Goal: Task Accomplishment & Management: Manage account settings

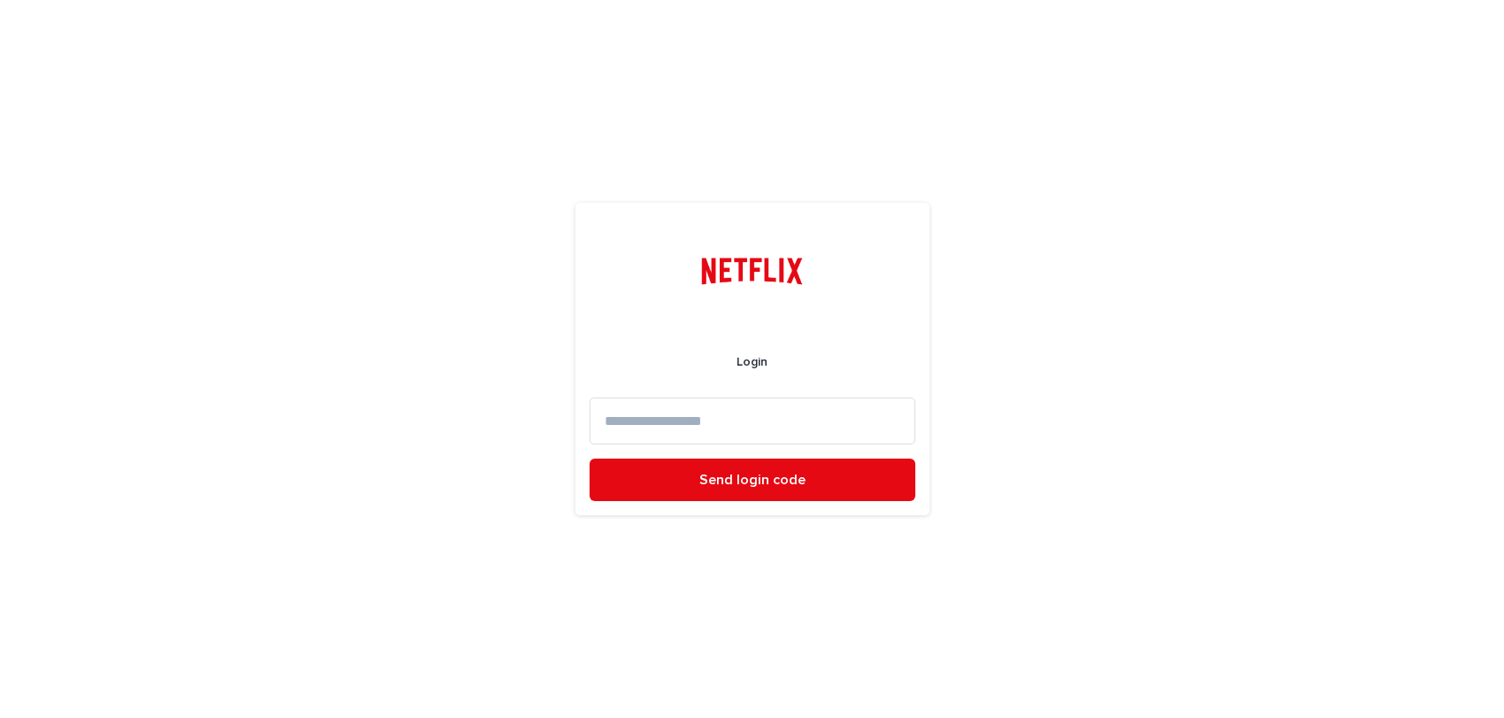
click at [731, 430] on input at bounding box center [753, 421] width 326 height 47
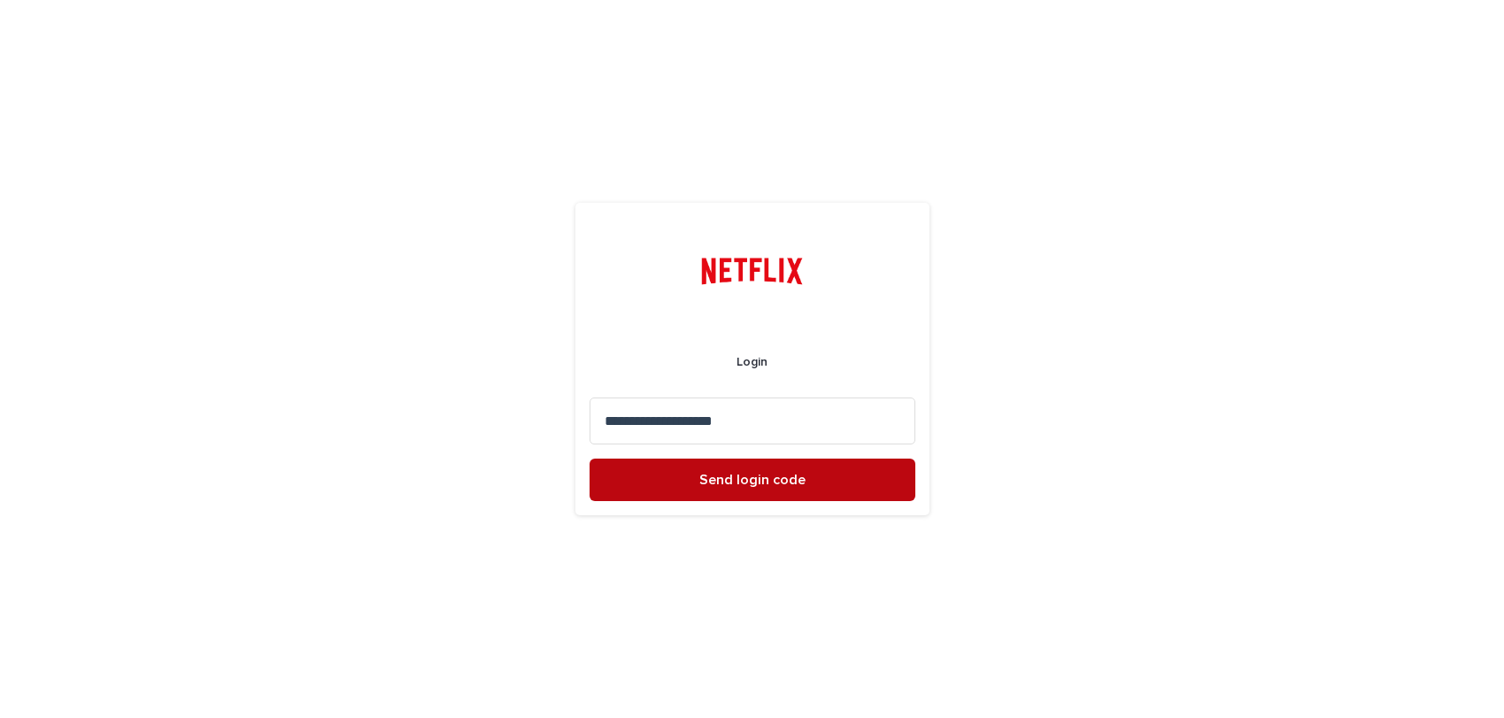
type input "**********"
click at [764, 478] on span "Send login code" at bounding box center [753, 480] width 106 height 14
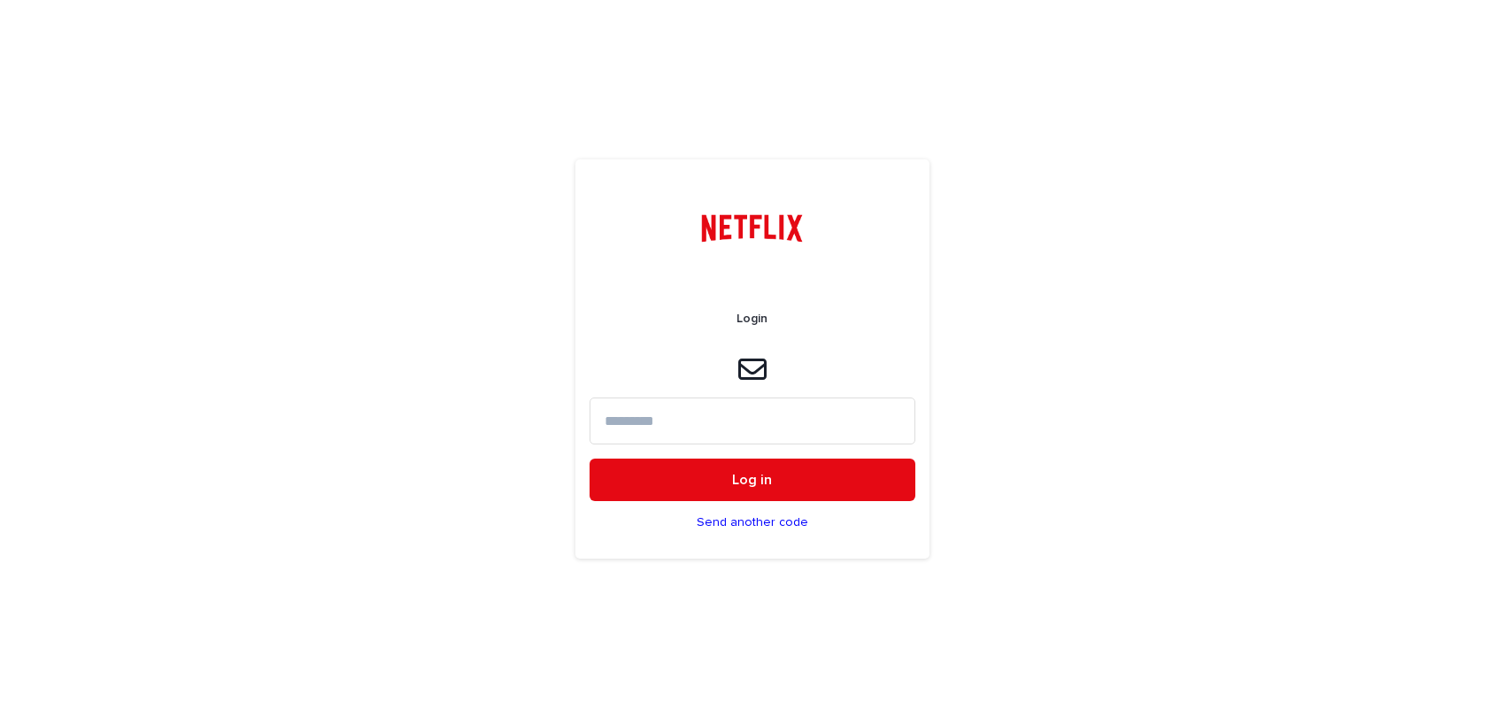
click at [659, 422] on input at bounding box center [753, 421] width 326 height 47
paste input "******"
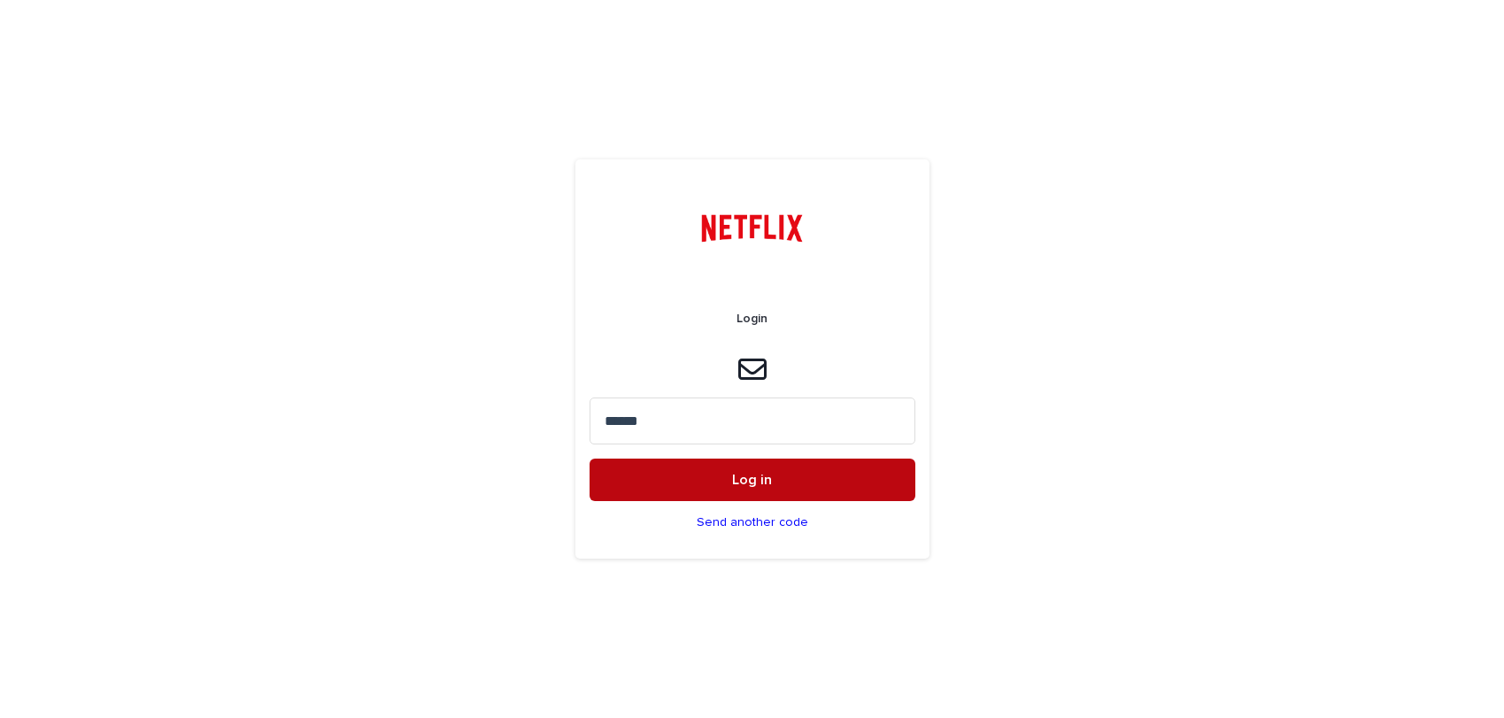
type input "******"
click at [746, 479] on span "Log in" at bounding box center [752, 480] width 40 height 14
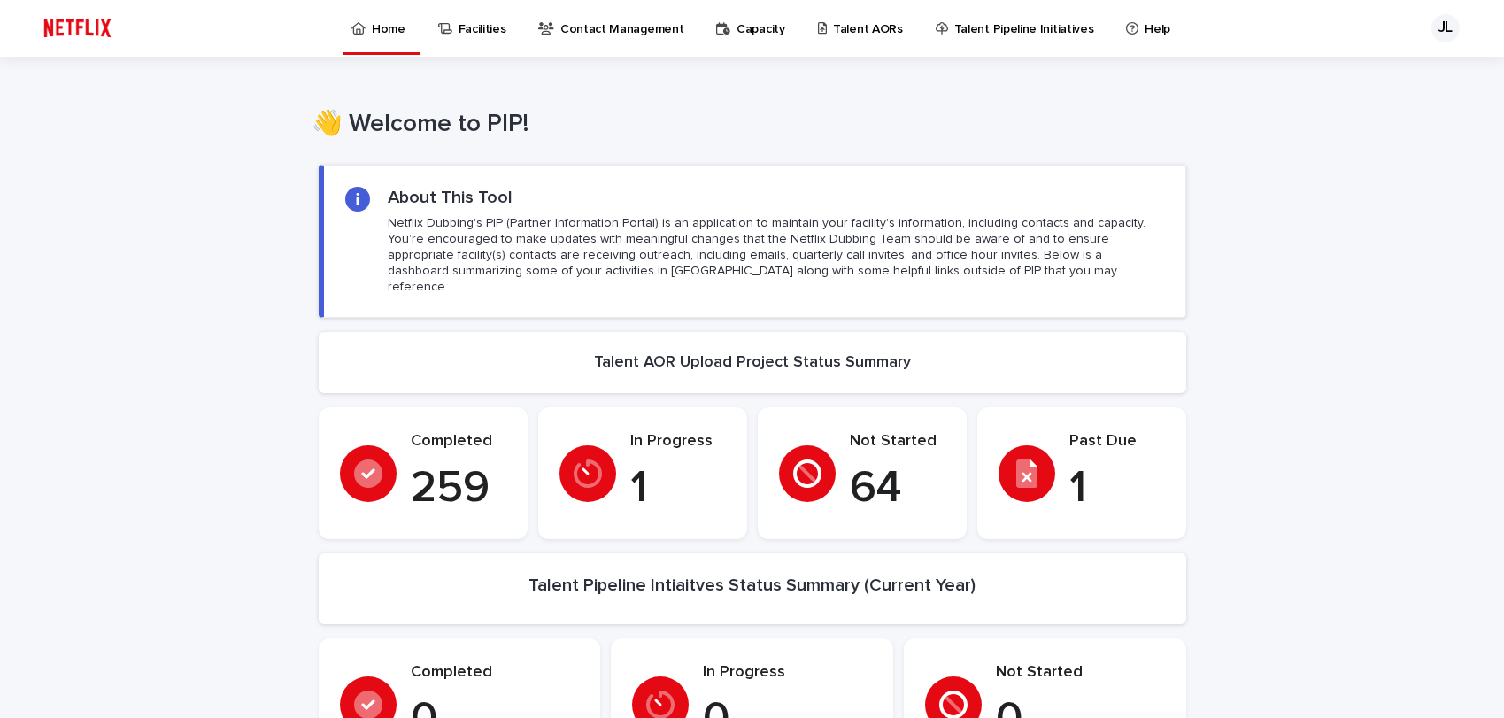
click at [838, 27] on p "Talent AORs" at bounding box center [868, 18] width 70 height 37
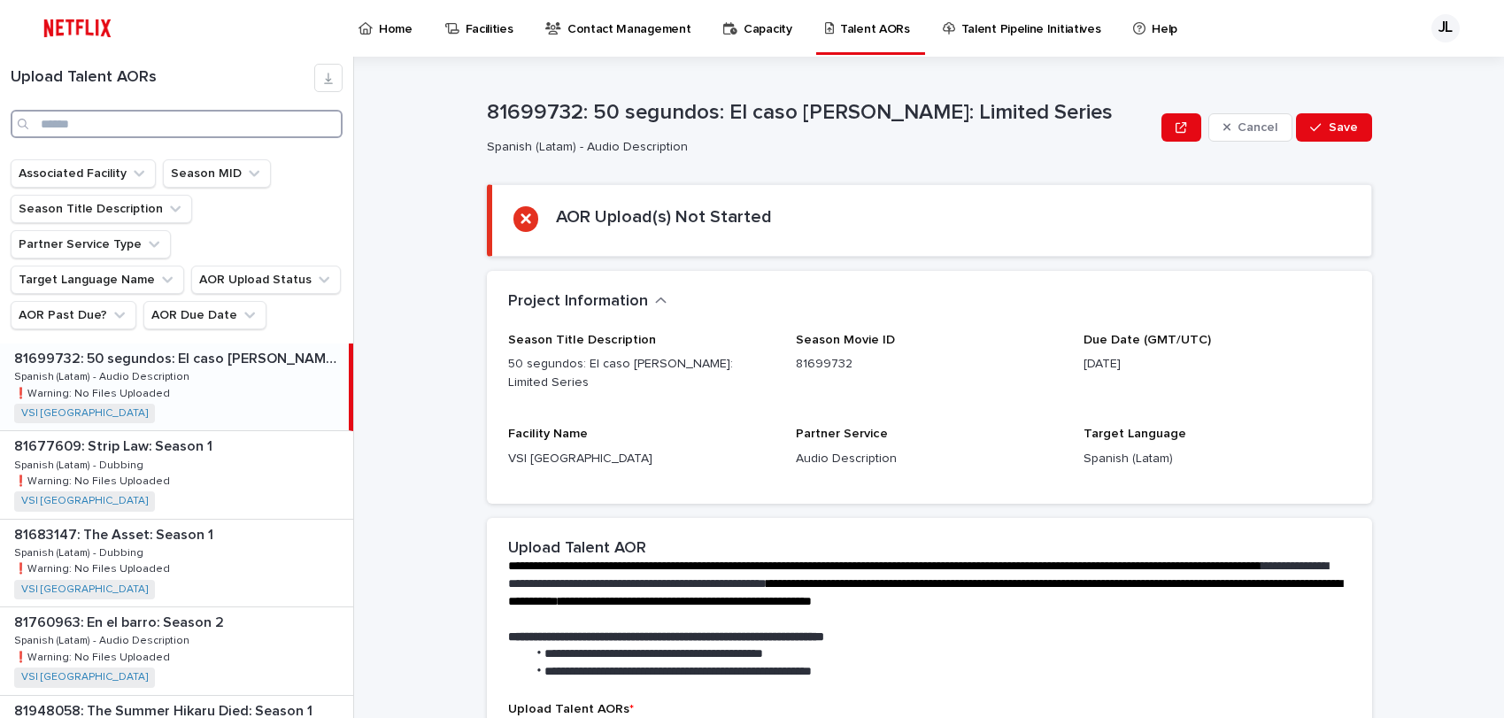
click at [256, 121] on input "Search" at bounding box center [177, 124] width 332 height 28
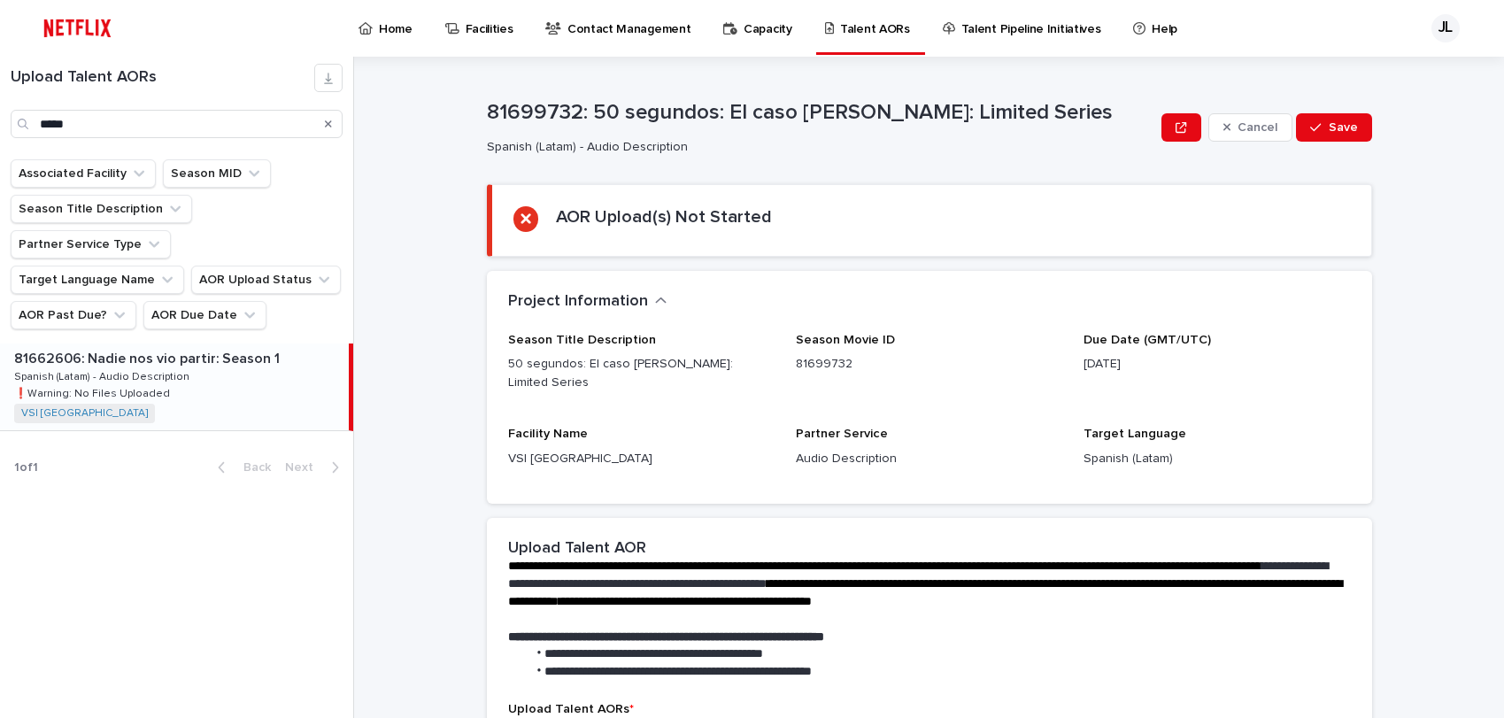
drag, startPoint x: 189, startPoint y: 343, endPoint x: 203, endPoint y: 342, distance: 14.2
click at [189, 344] on div "81662606: Nadie nos vio partir: Season 1 81662606: Nadie nos vio partir: Season…" at bounding box center [174, 387] width 349 height 87
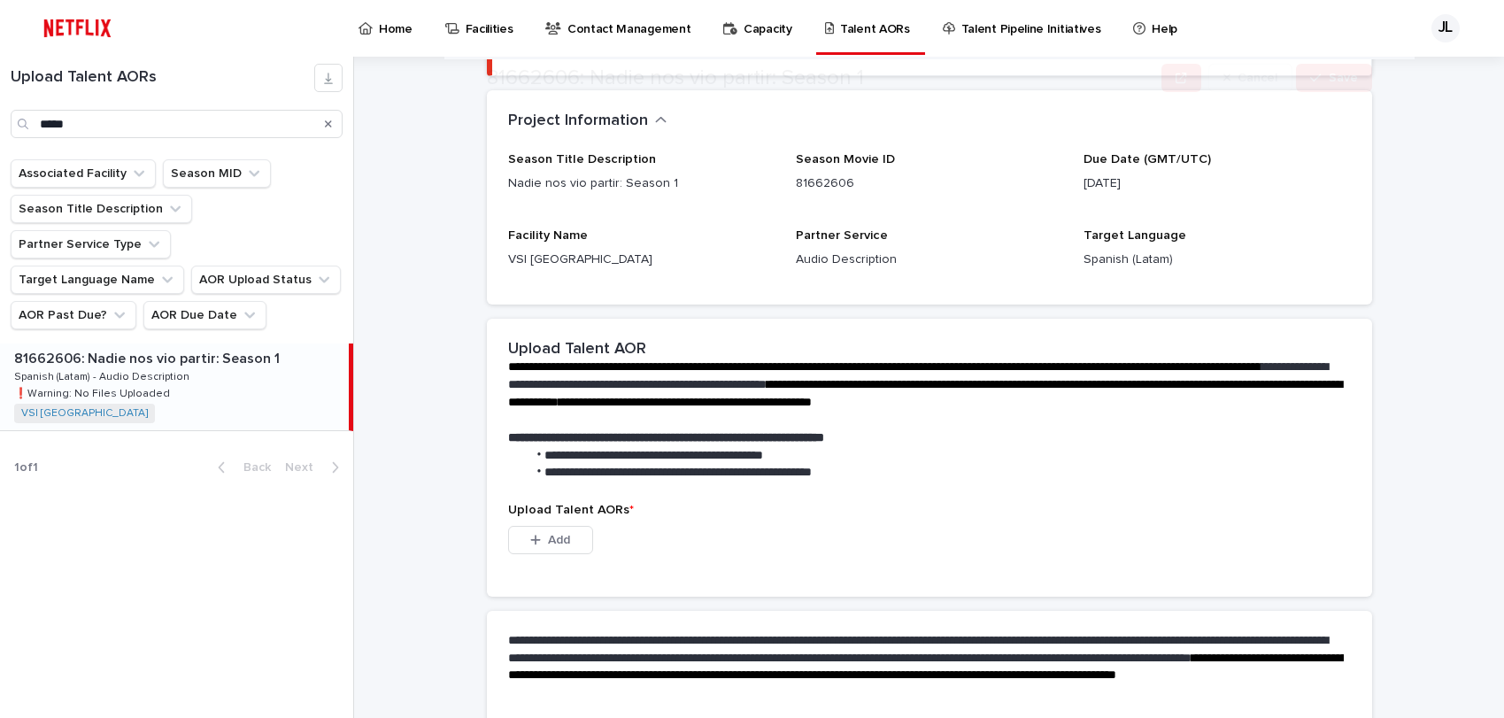
scroll to position [344, 0]
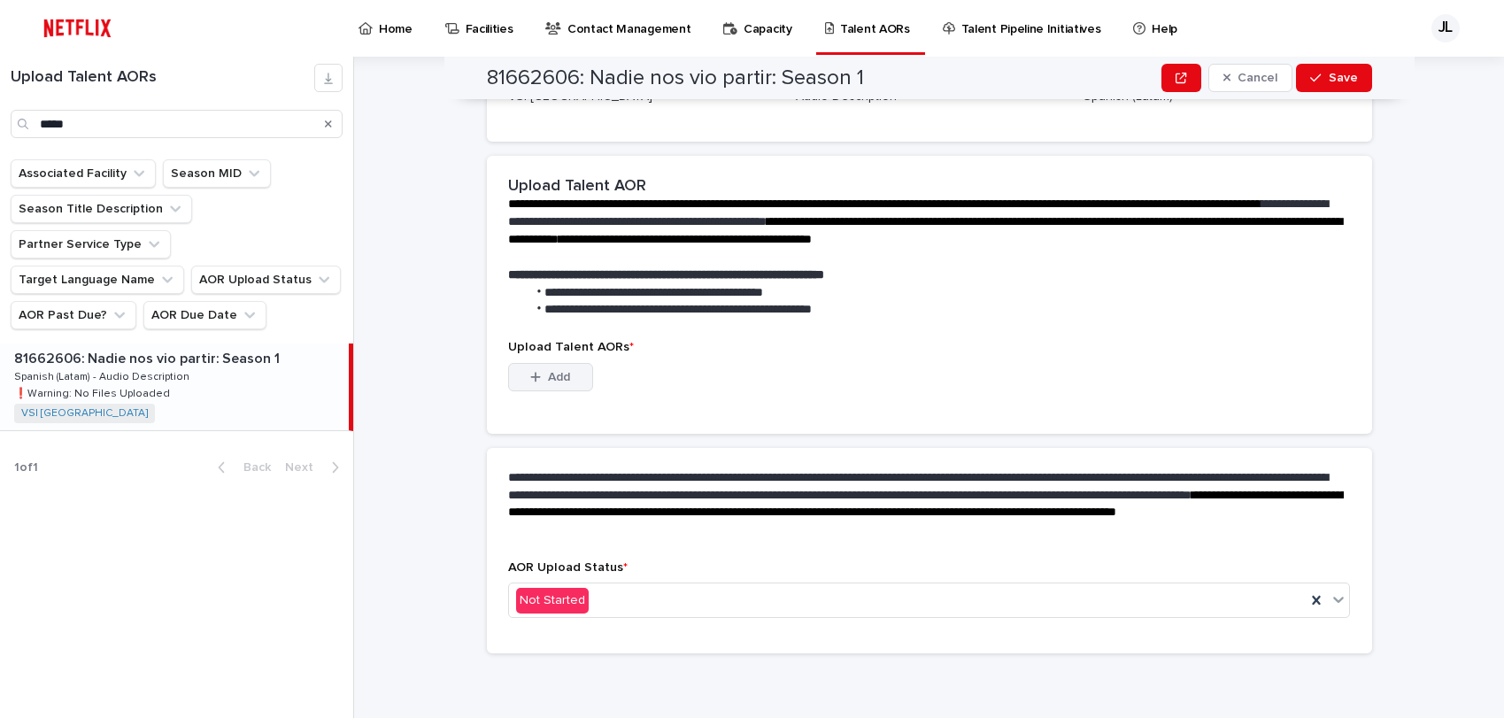
click at [535, 373] on div "button" at bounding box center [539, 377] width 18 height 12
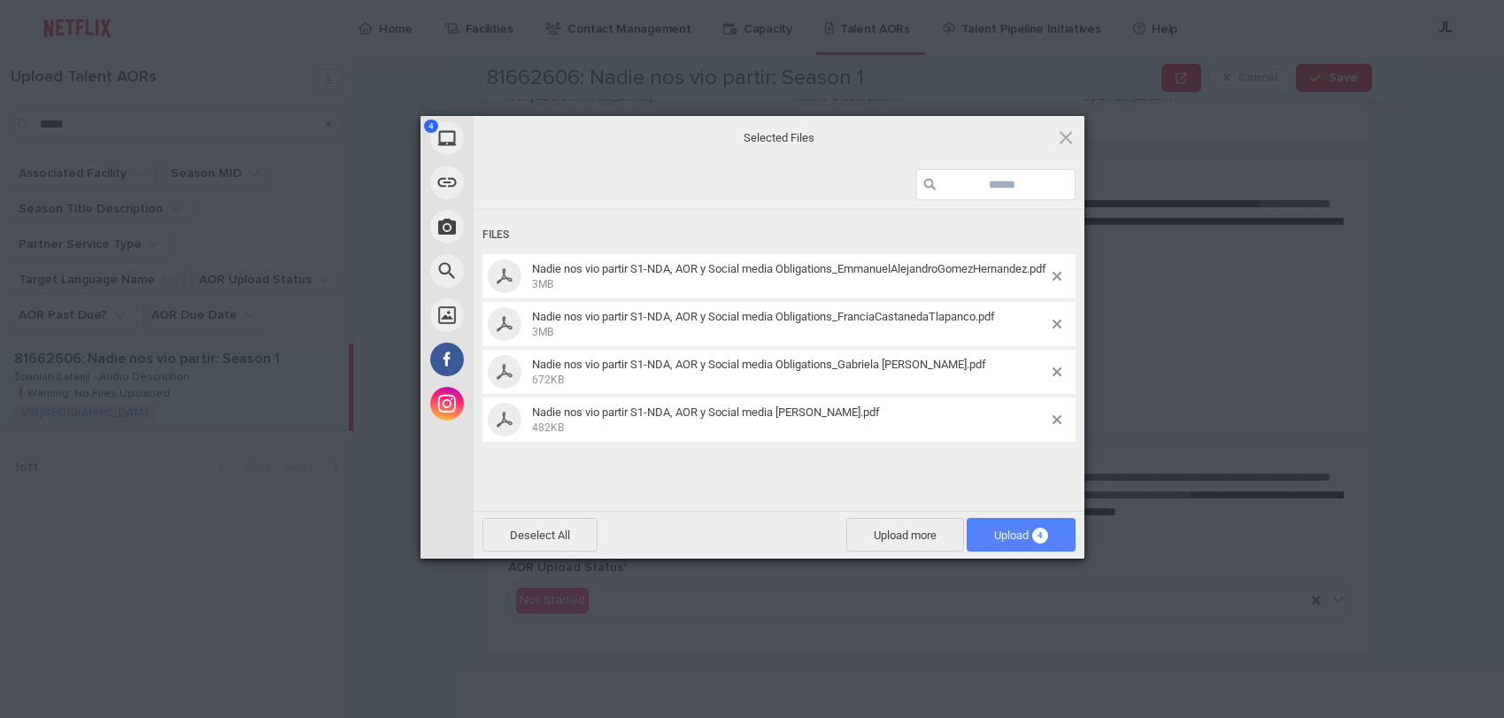
click at [1022, 546] on span "Upload 4" at bounding box center [1021, 535] width 109 height 34
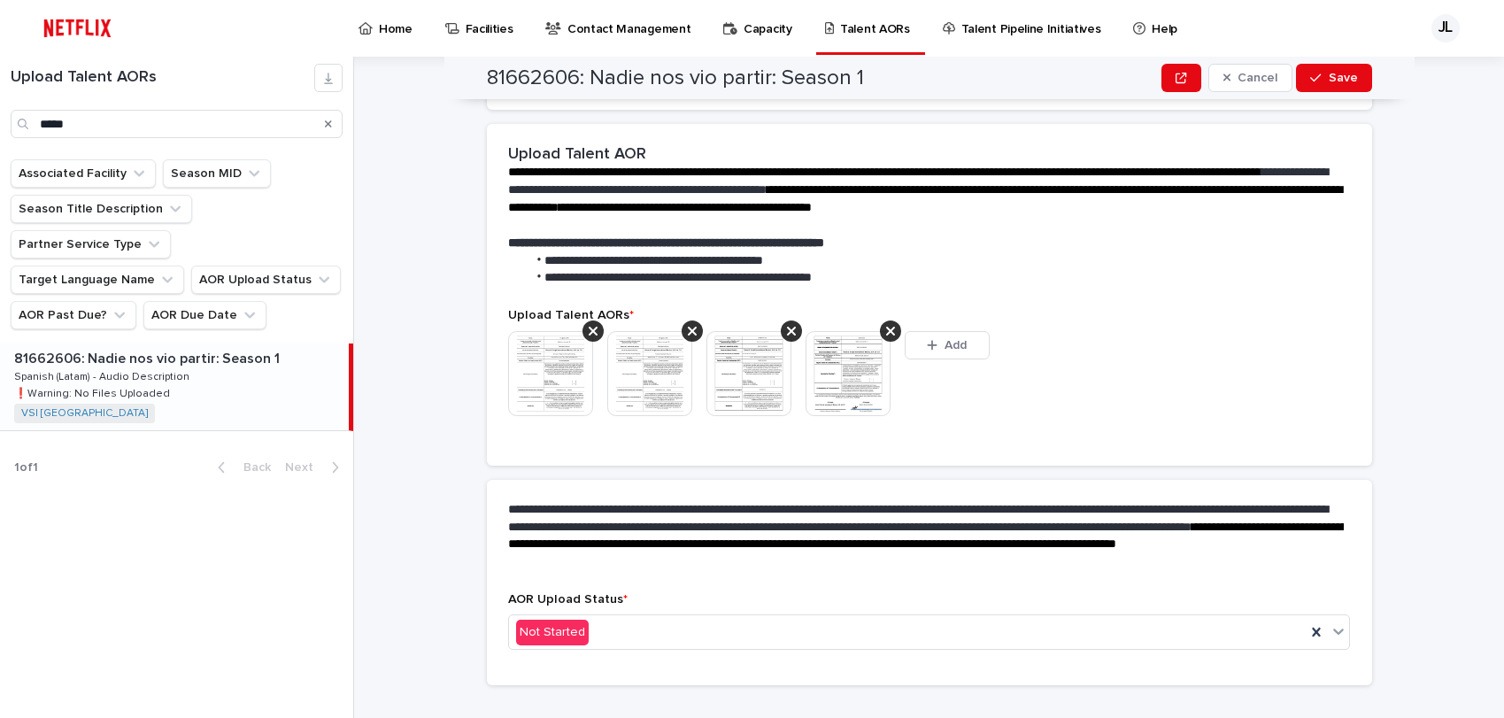
scroll to position [321, 0]
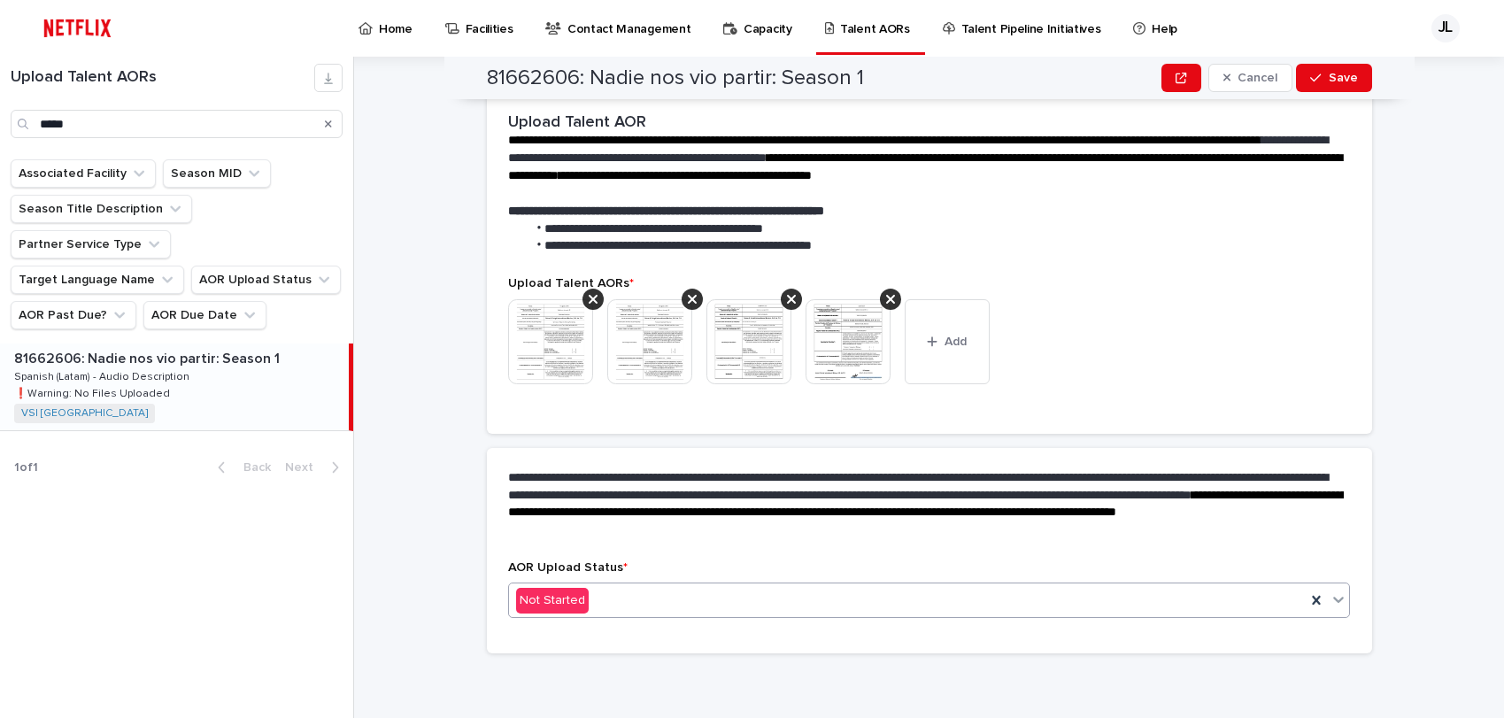
click at [1334, 600] on icon at bounding box center [1339, 601] width 11 height 6
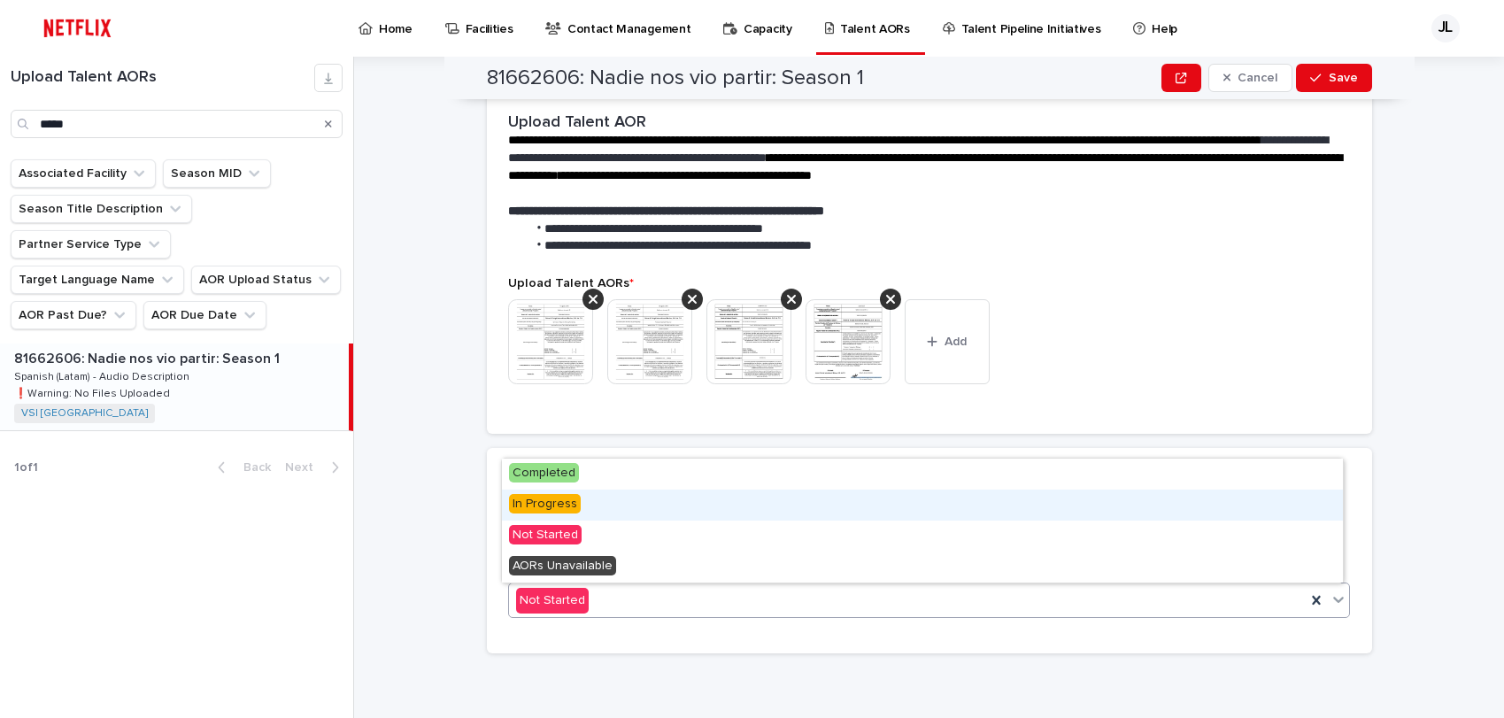
click at [614, 507] on div "In Progress" at bounding box center [922, 505] width 841 height 31
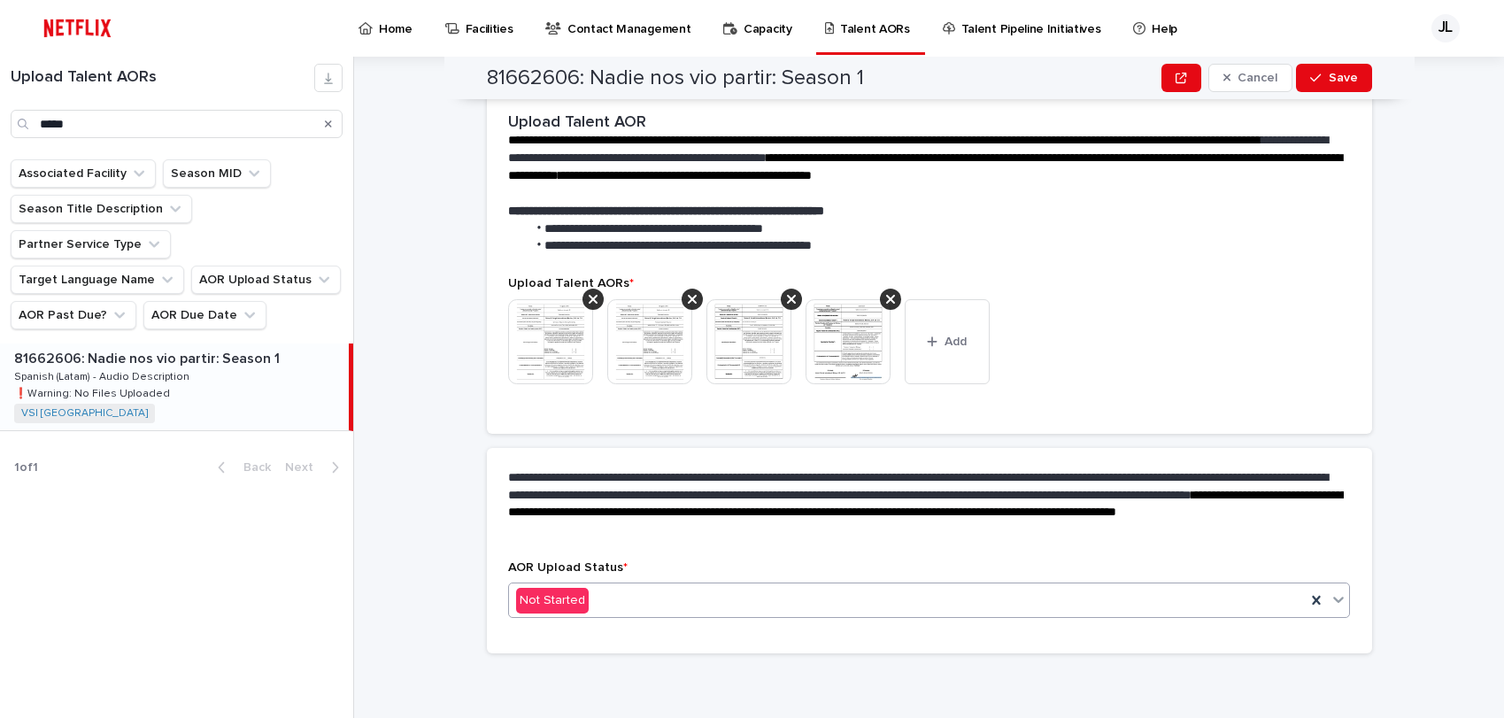
scroll to position [372, 0]
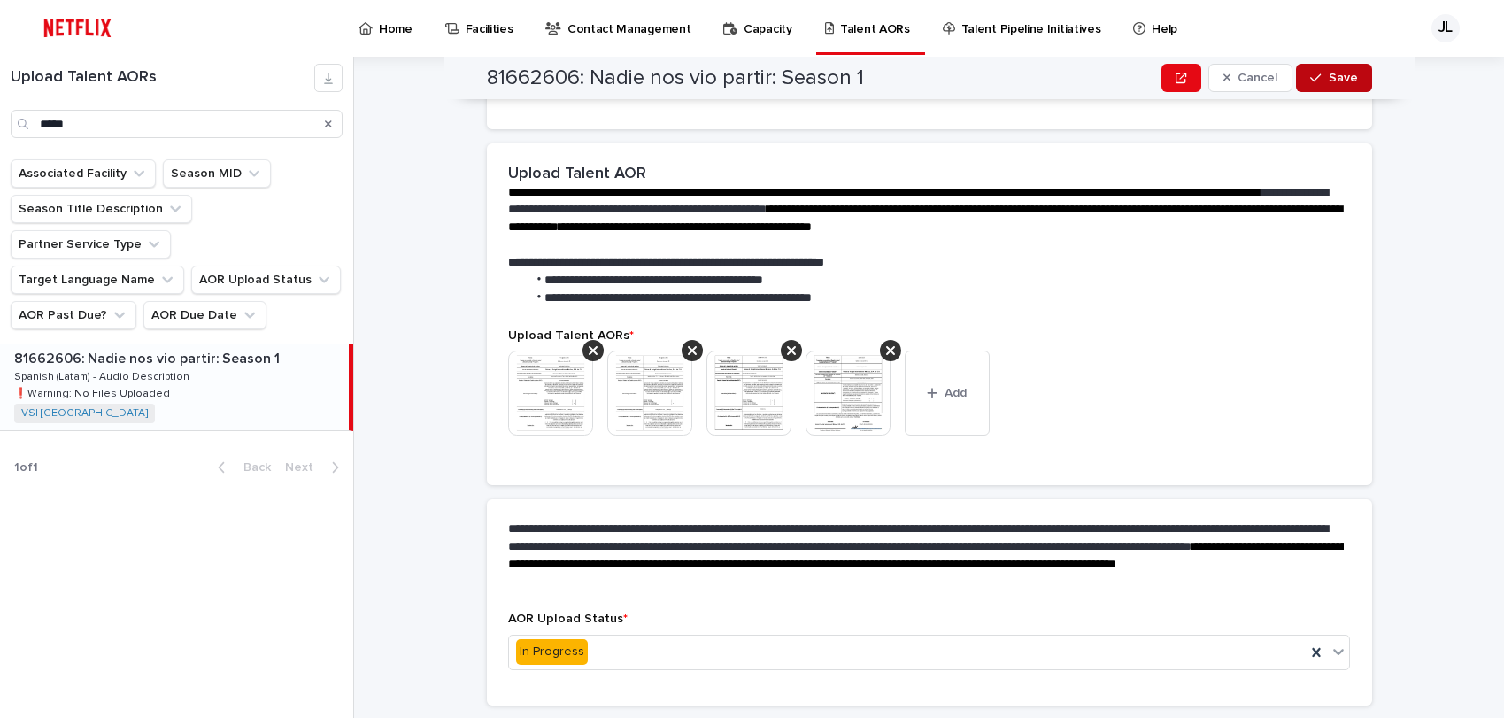
click at [1329, 80] on span "Save" at bounding box center [1343, 78] width 29 height 12
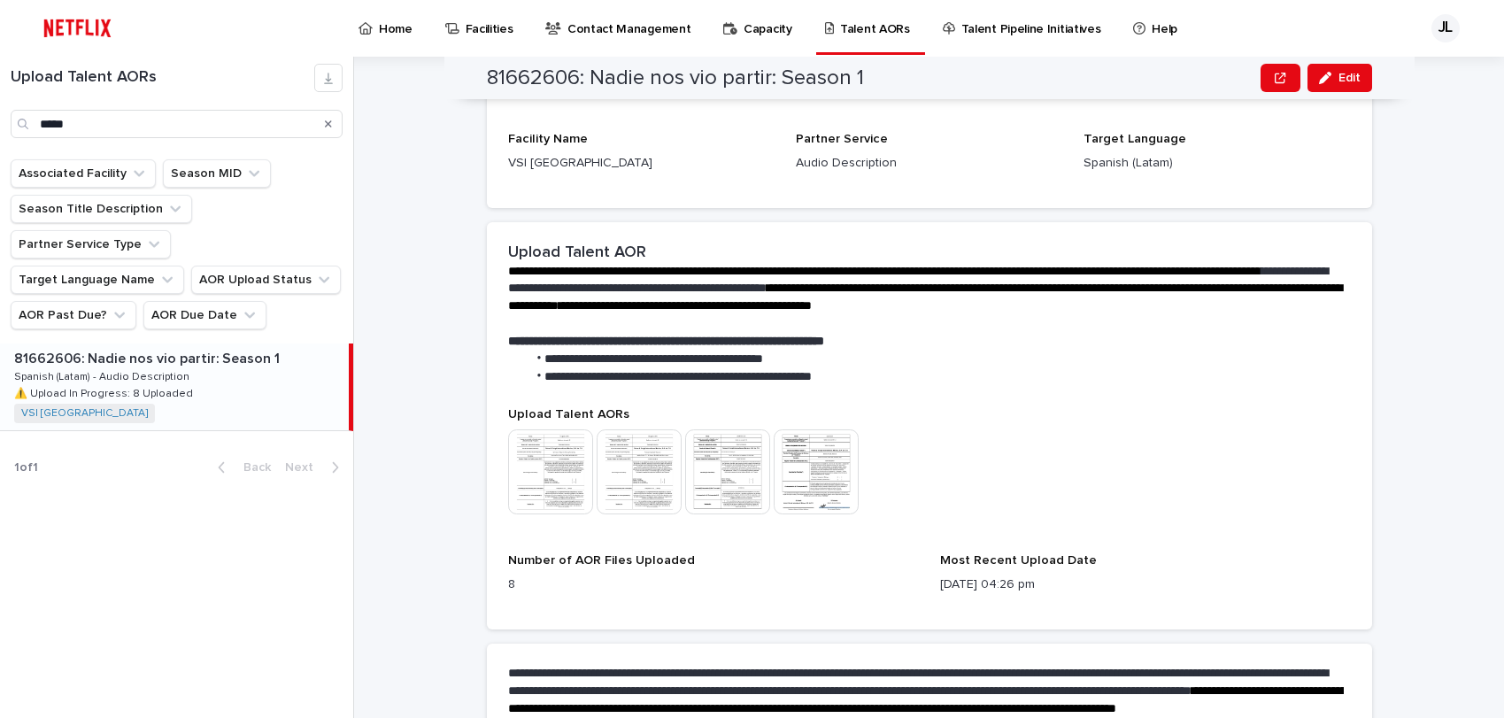
scroll to position [291, 0]
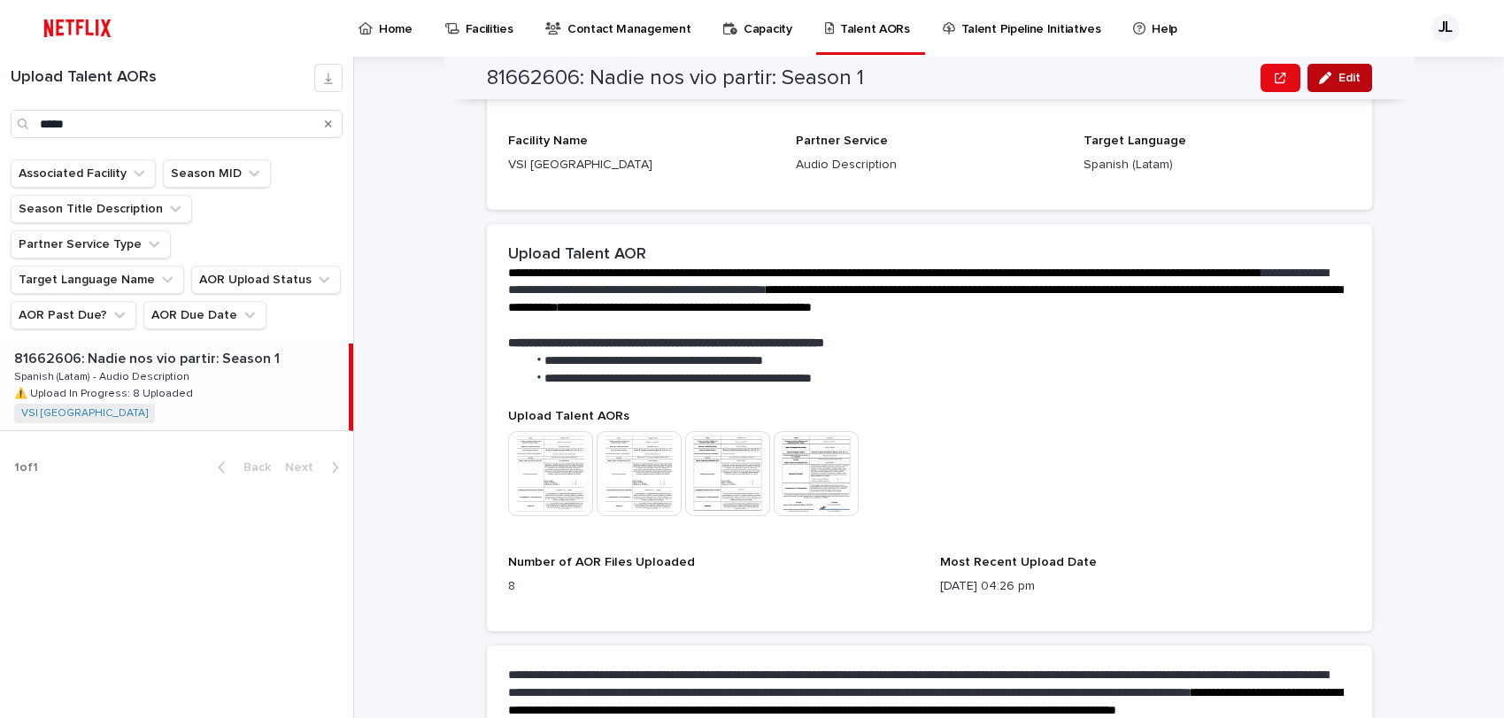
click at [1339, 81] on span "Edit" at bounding box center [1350, 78] width 22 height 12
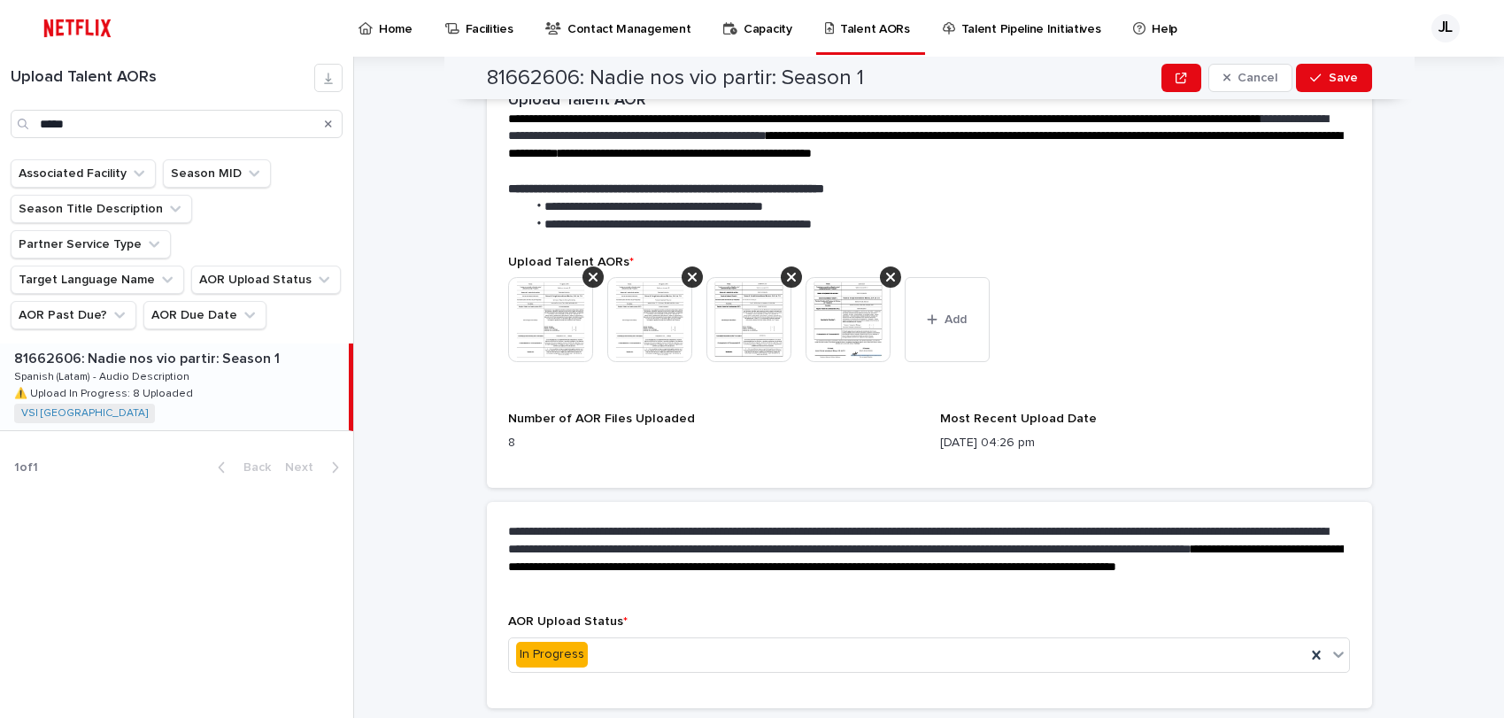
scroll to position [499, 0]
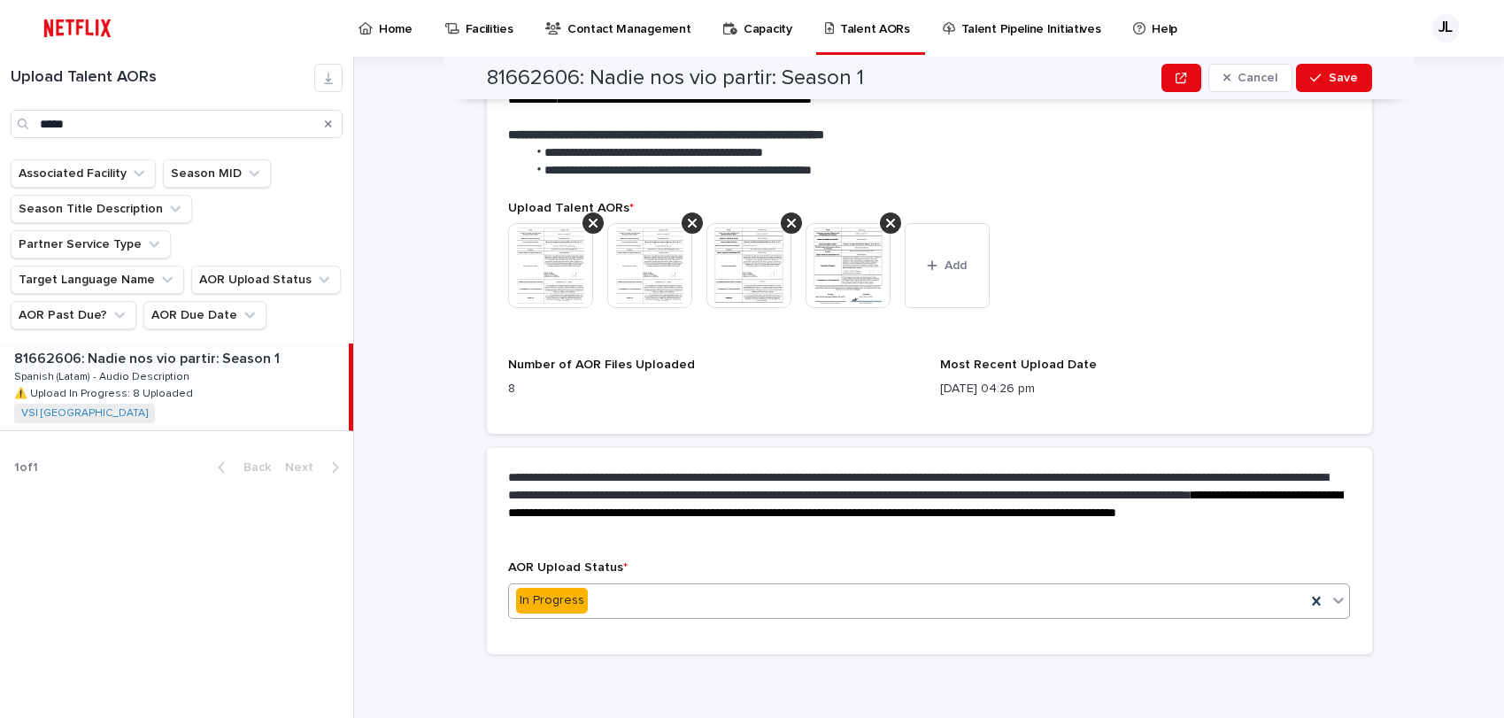
click at [1331, 596] on icon at bounding box center [1339, 601] width 18 height 18
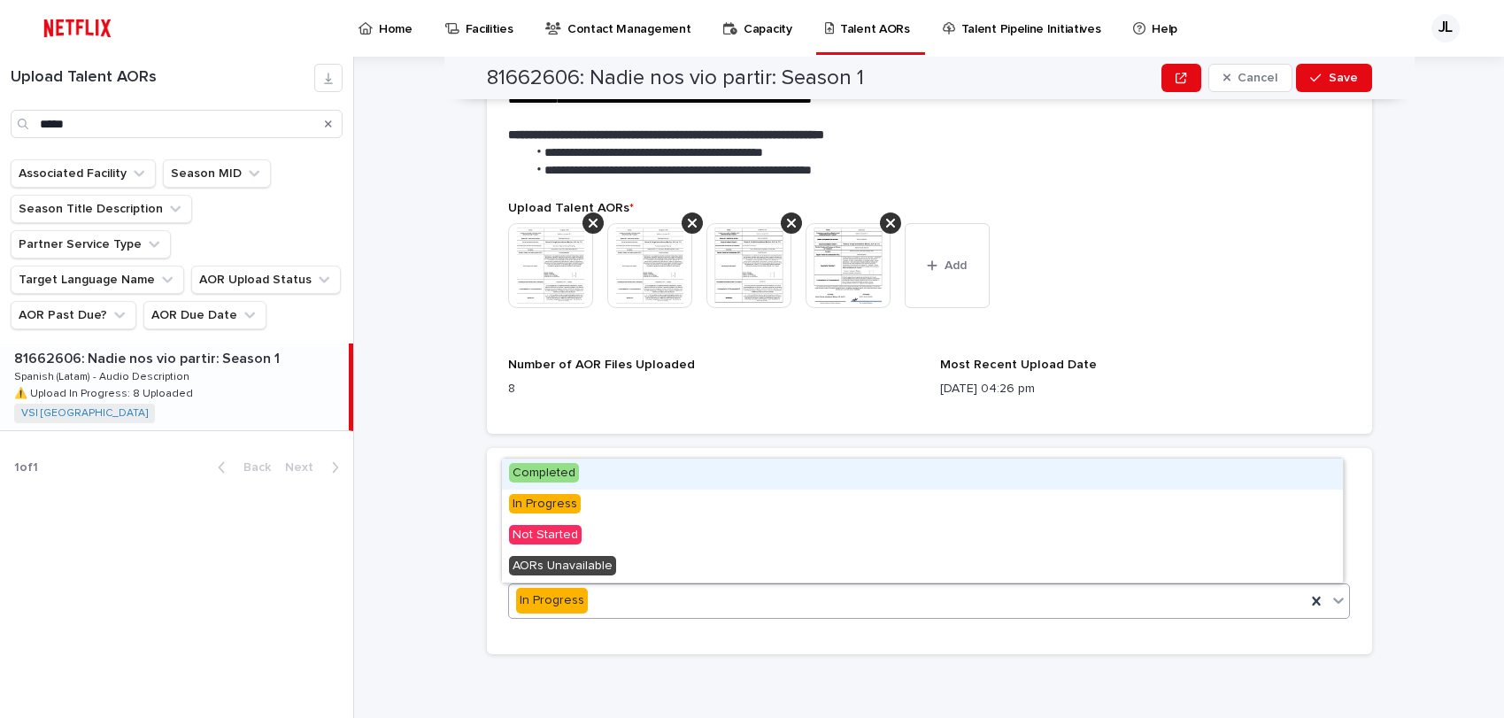
click at [542, 474] on span "Completed" at bounding box center [544, 472] width 70 height 19
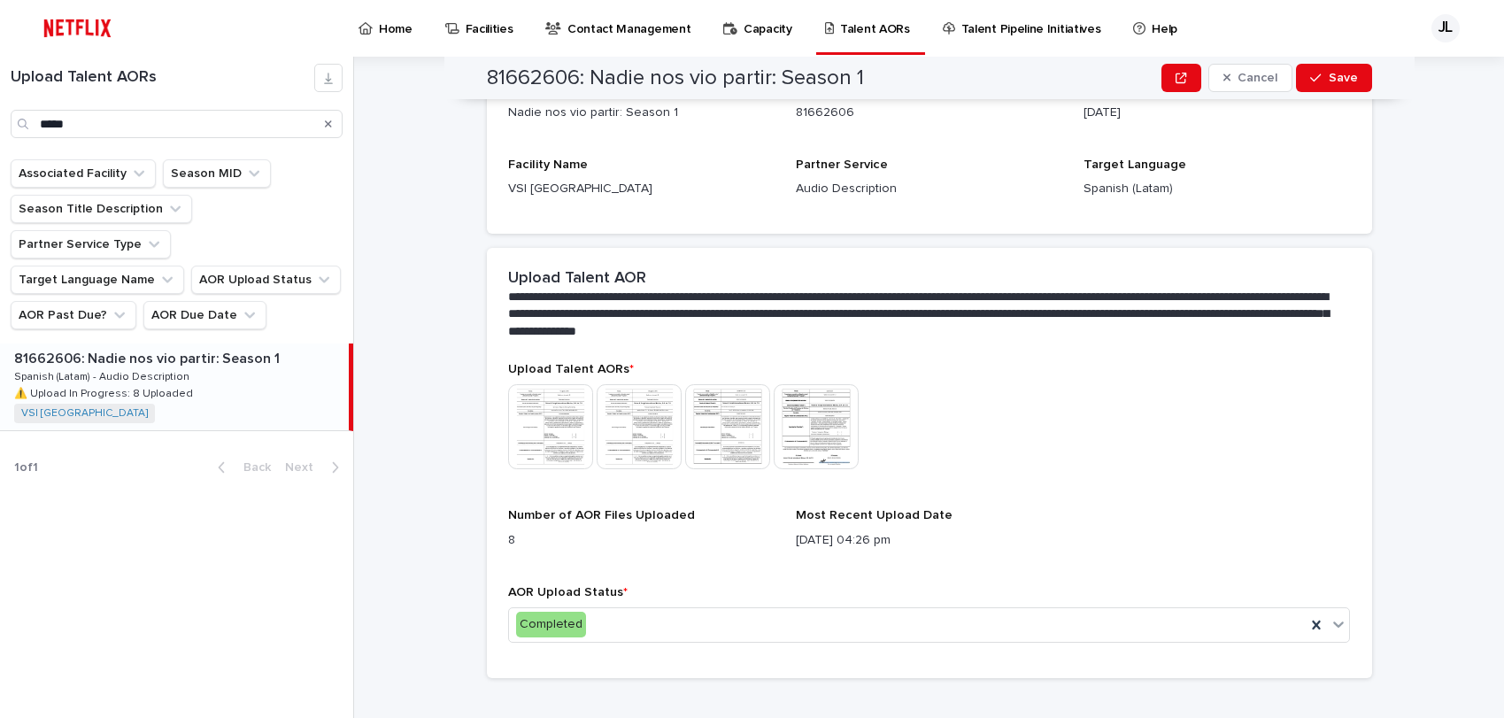
scroll to position [255, 0]
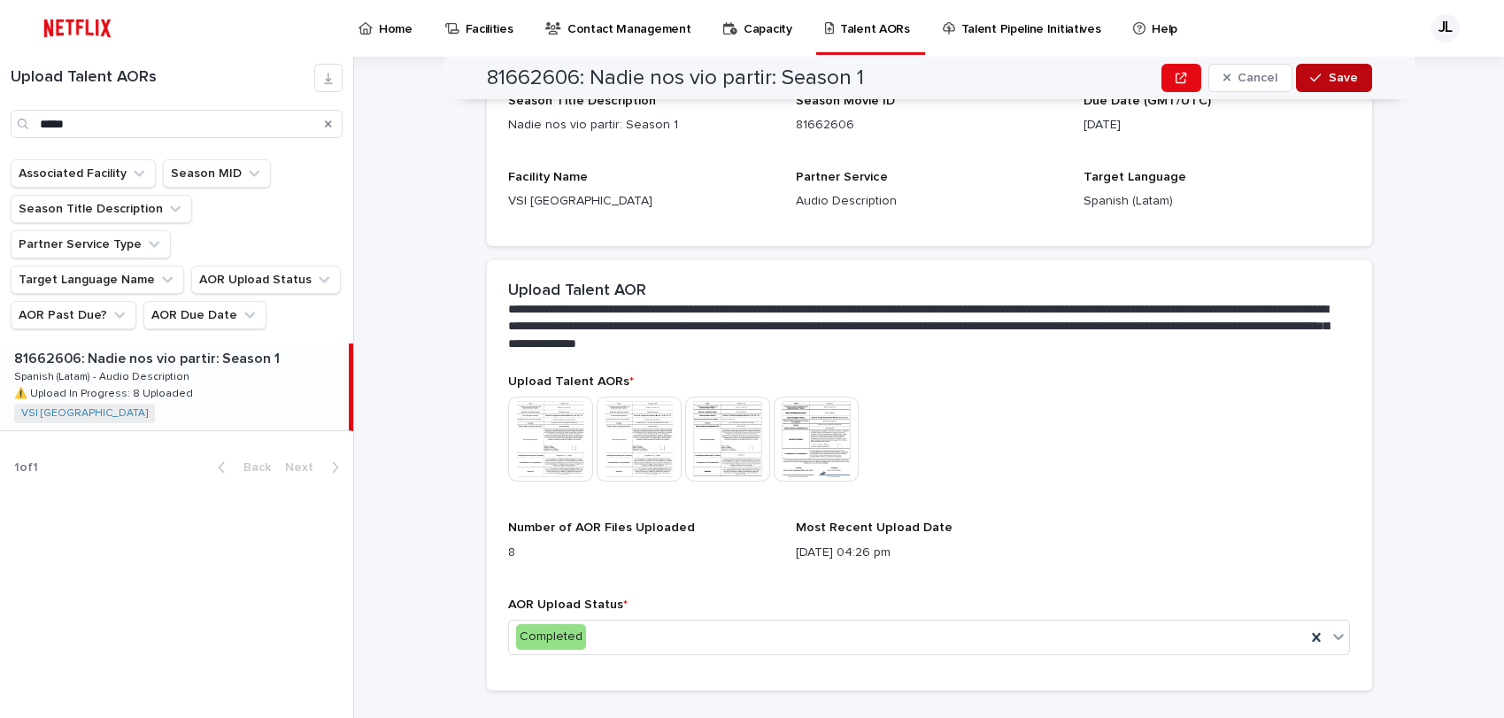
click at [1329, 78] on span "Save" at bounding box center [1343, 78] width 29 height 12
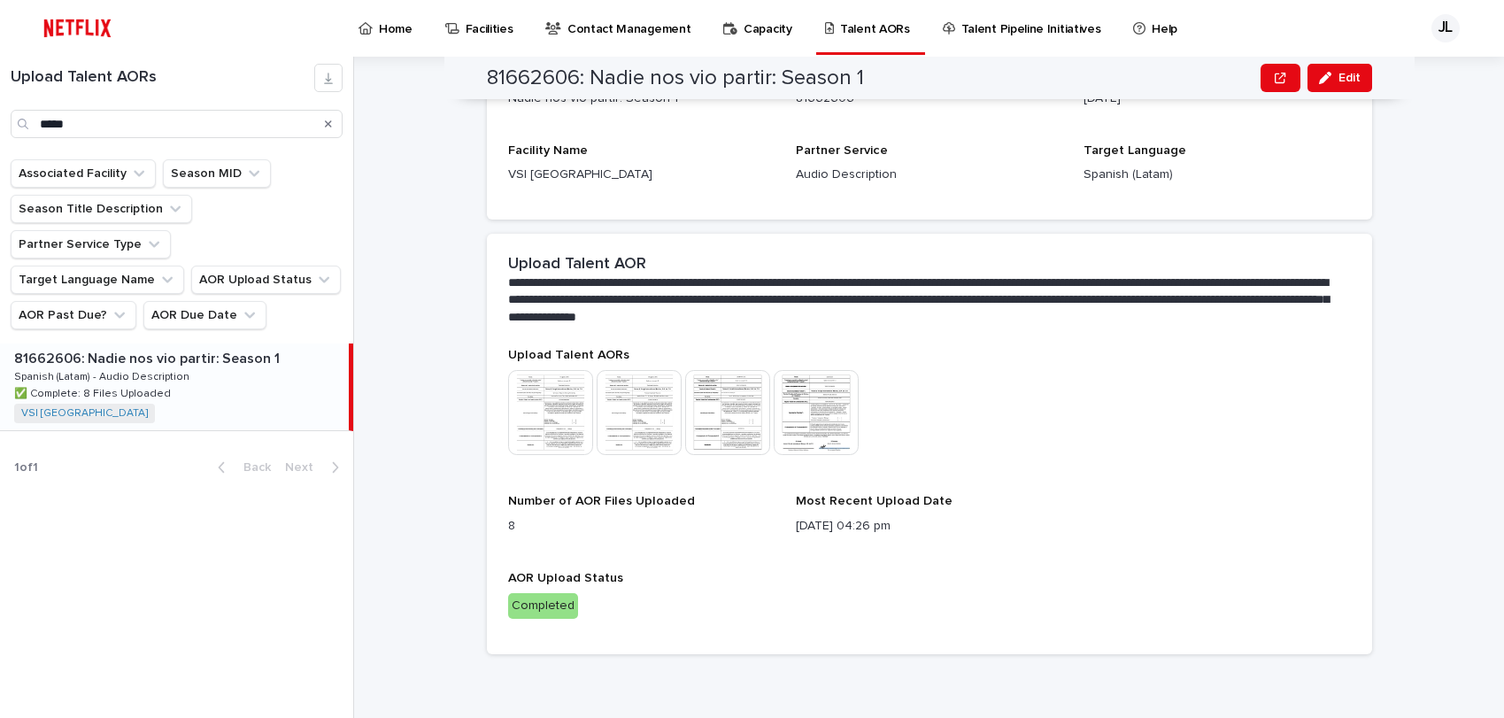
scroll to position [0, 0]
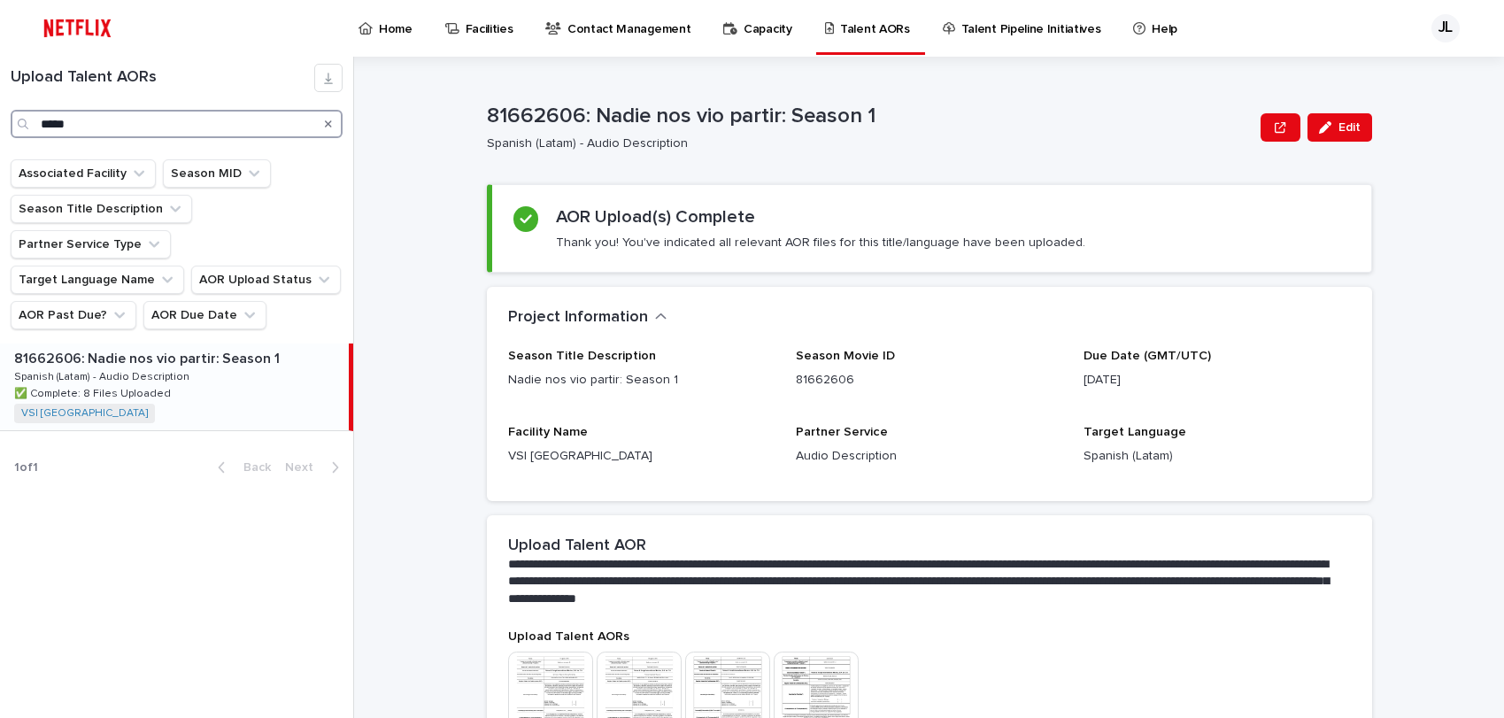
click at [216, 121] on input "*****" at bounding box center [177, 124] width 332 height 28
type input "*"
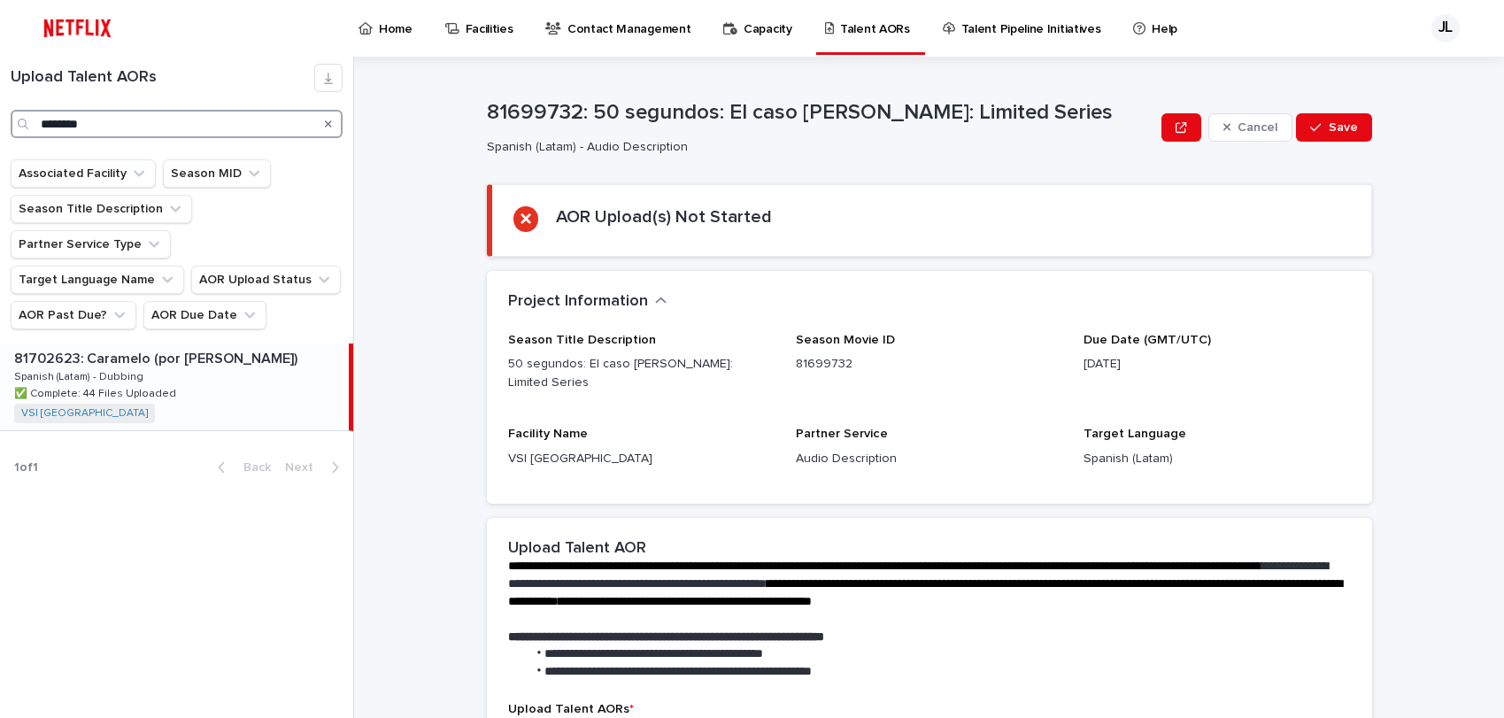
type input "********"
click at [261, 349] on div "81702623: Caramelo (por Diego Freitas) 81702623: Caramelo (por Diego Freitas) S…" at bounding box center [174, 387] width 349 height 87
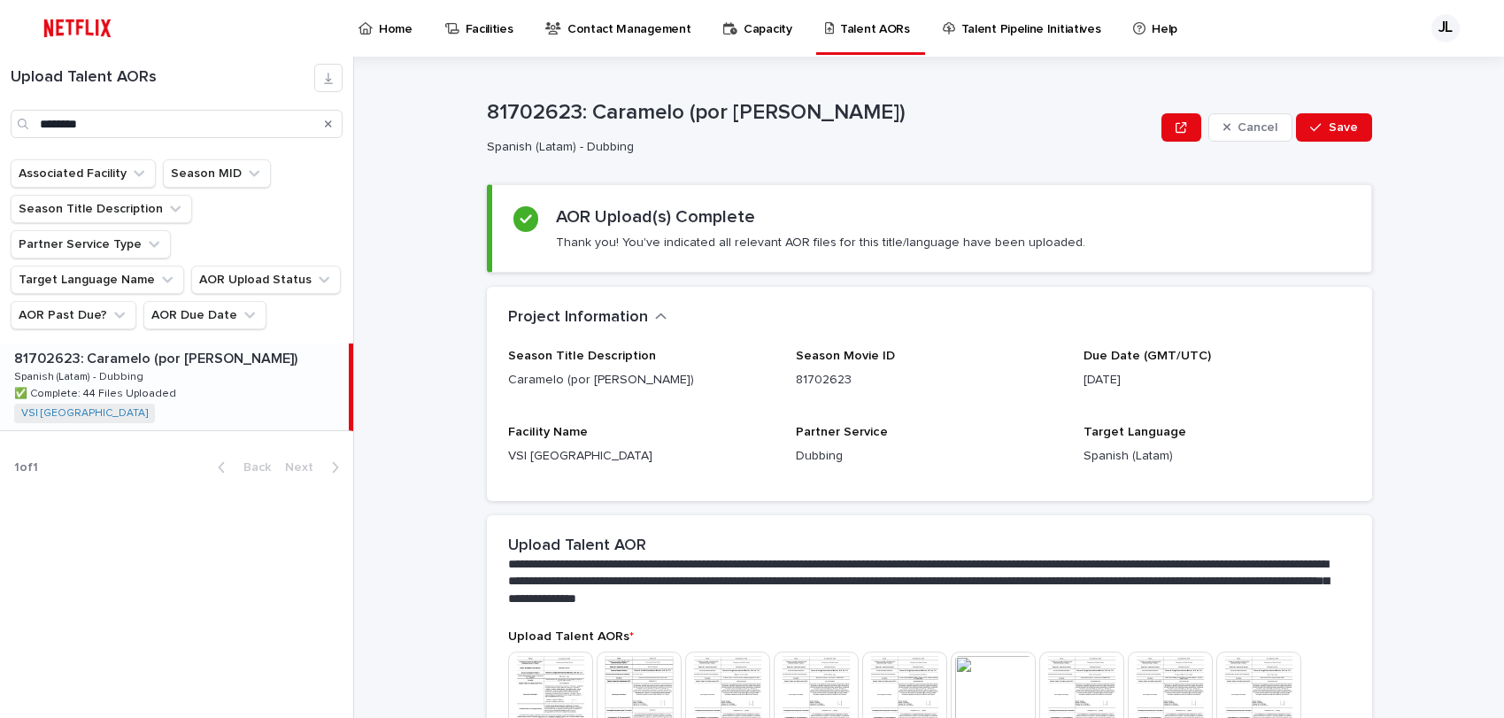
click at [333, 123] on div "Search" at bounding box center [328, 124] width 28 height 28
click at [329, 119] on icon "Search" at bounding box center [328, 124] width 7 height 11
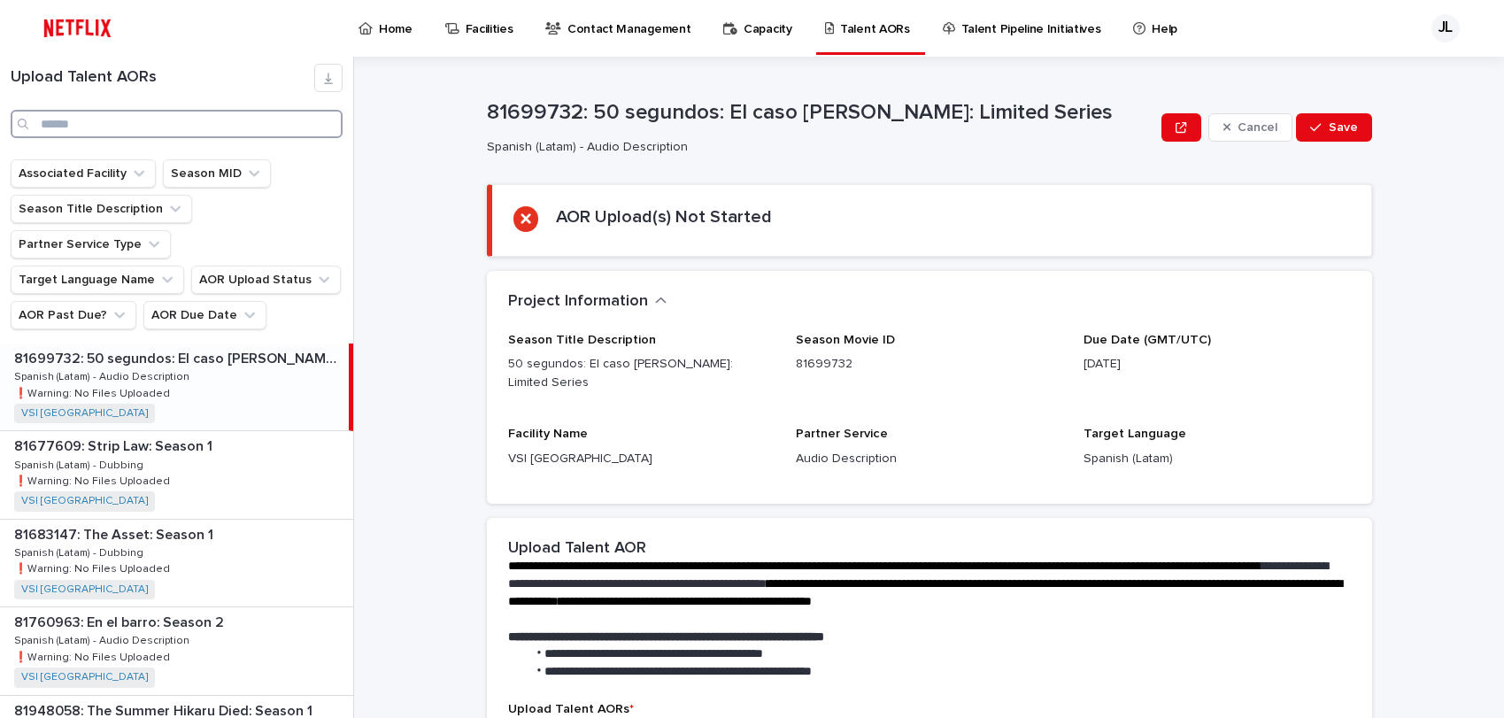
click at [229, 123] on input "Search" at bounding box center [177, 124] width 332 height 28
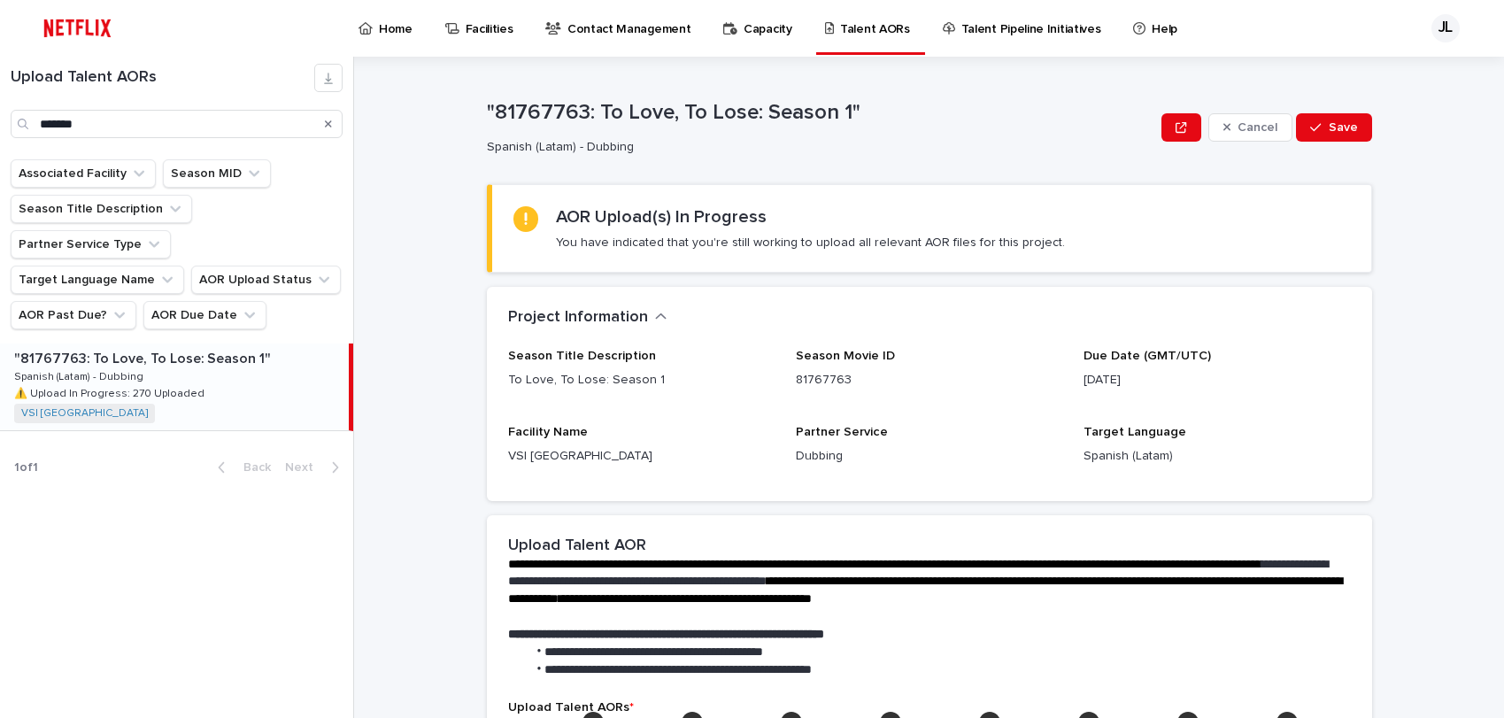
click at [153, 384] on p "⚠️ Upload In Progress: 270 Uploaded" at bounding box center [111, 392] width 194 height 16
click at [175, 128] on input "*******" at bounding box center [177, 124] width 332 height 28
type input "*"
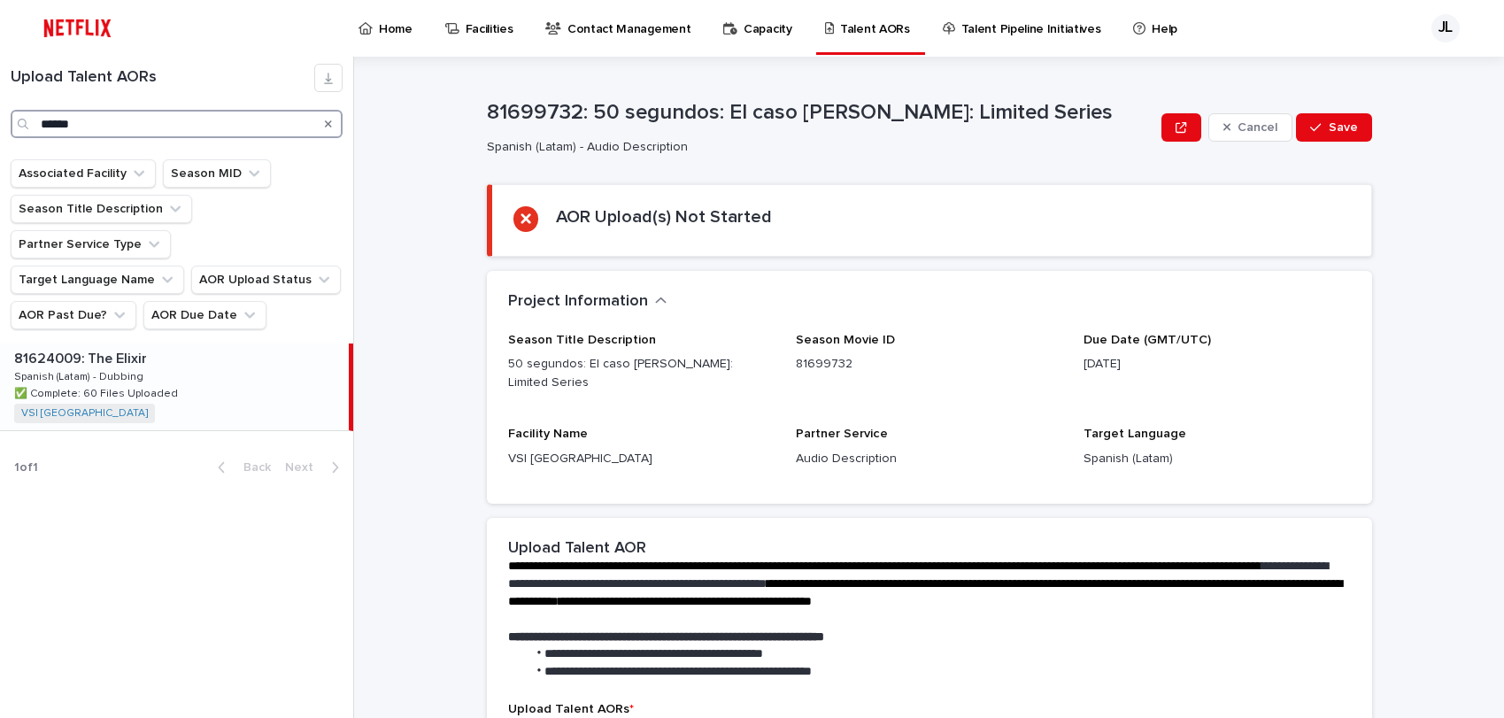
type input "******"
click at [151, 344] on div "81624009: The Elixir 81624009: The Elixir Spanish (Latam) - Dubbing Spanish (La…" at bounding box center [174, 387] width 349 height 87
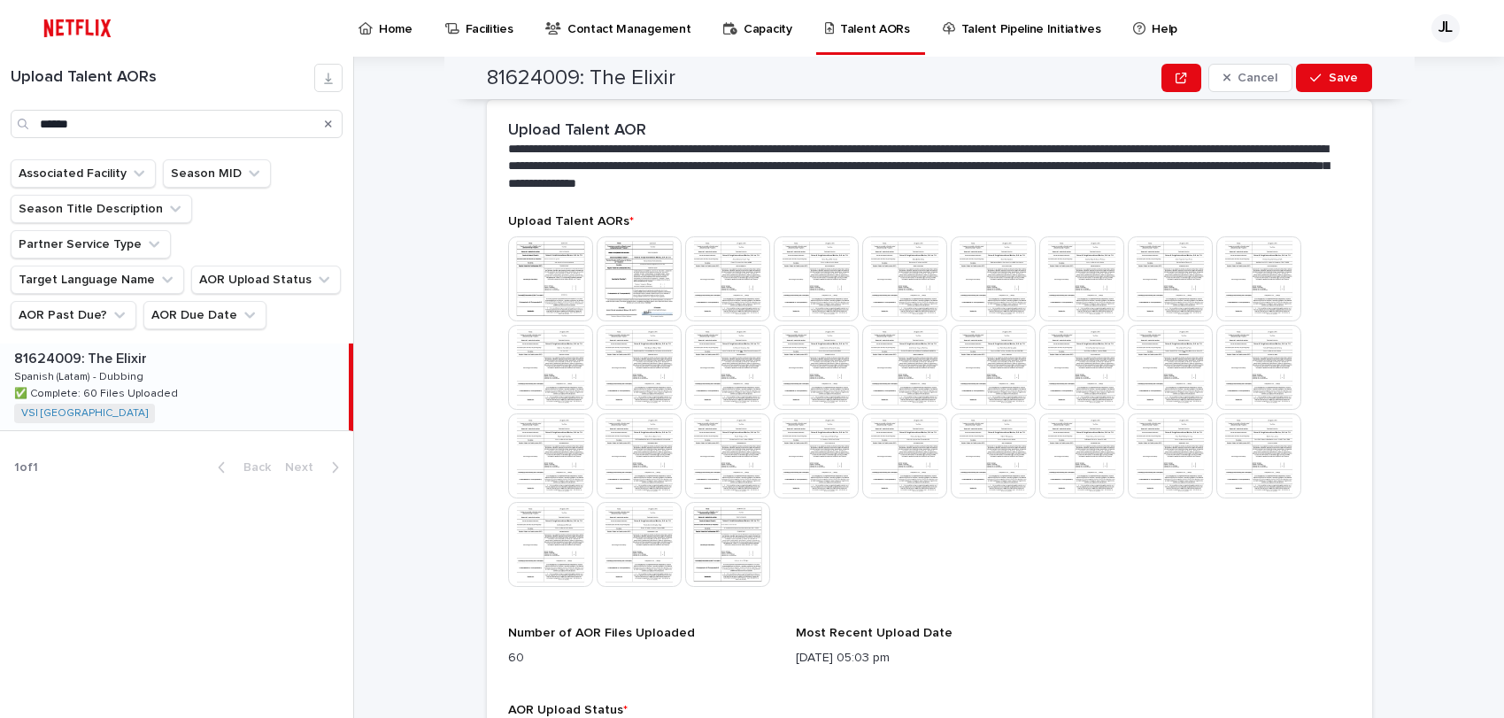
scroll to position [316, 0]
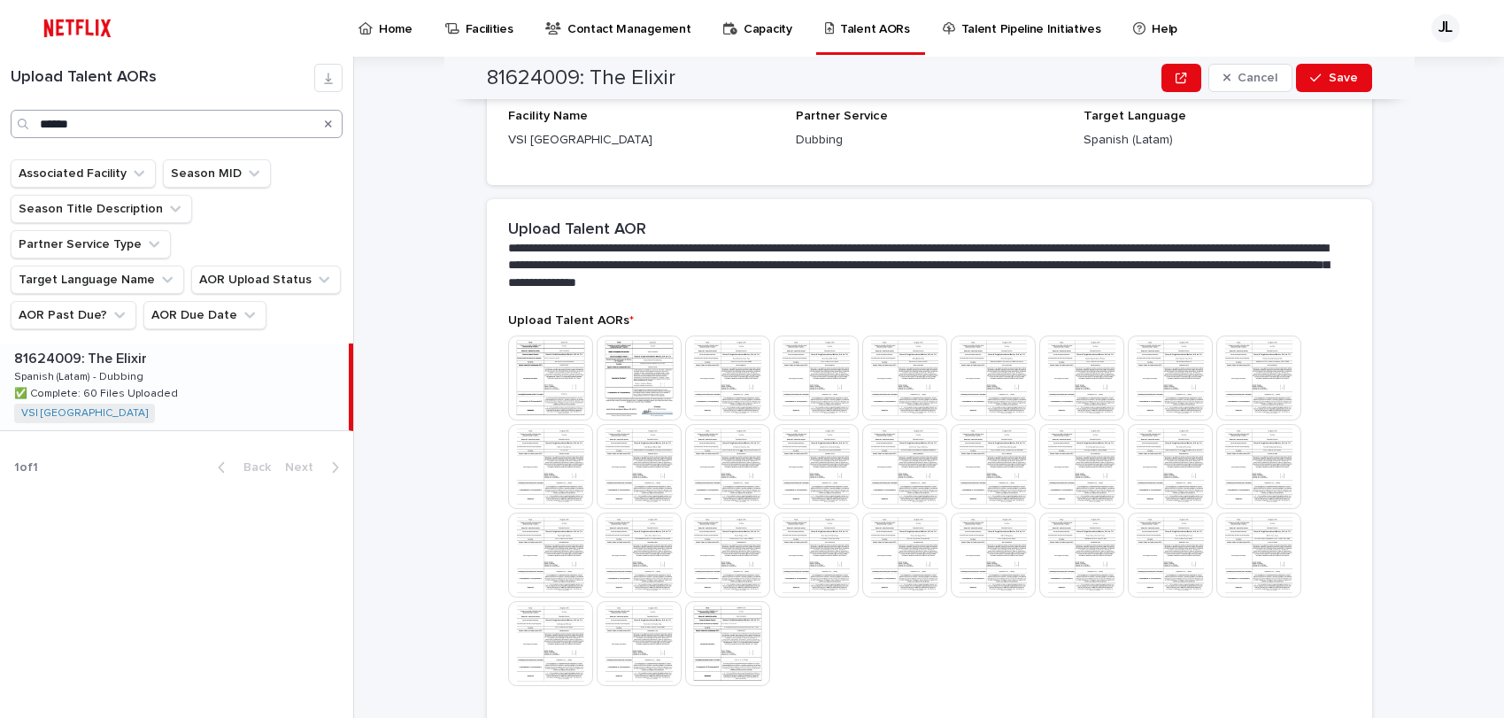
drag, startPoint x: 330, startPoint y: 119, endPoint x: 197, endPoint y: 119, distance: 133.7
click at [330, 119] on icon "Search" at bounding box center [328, 124] width 7 height 11
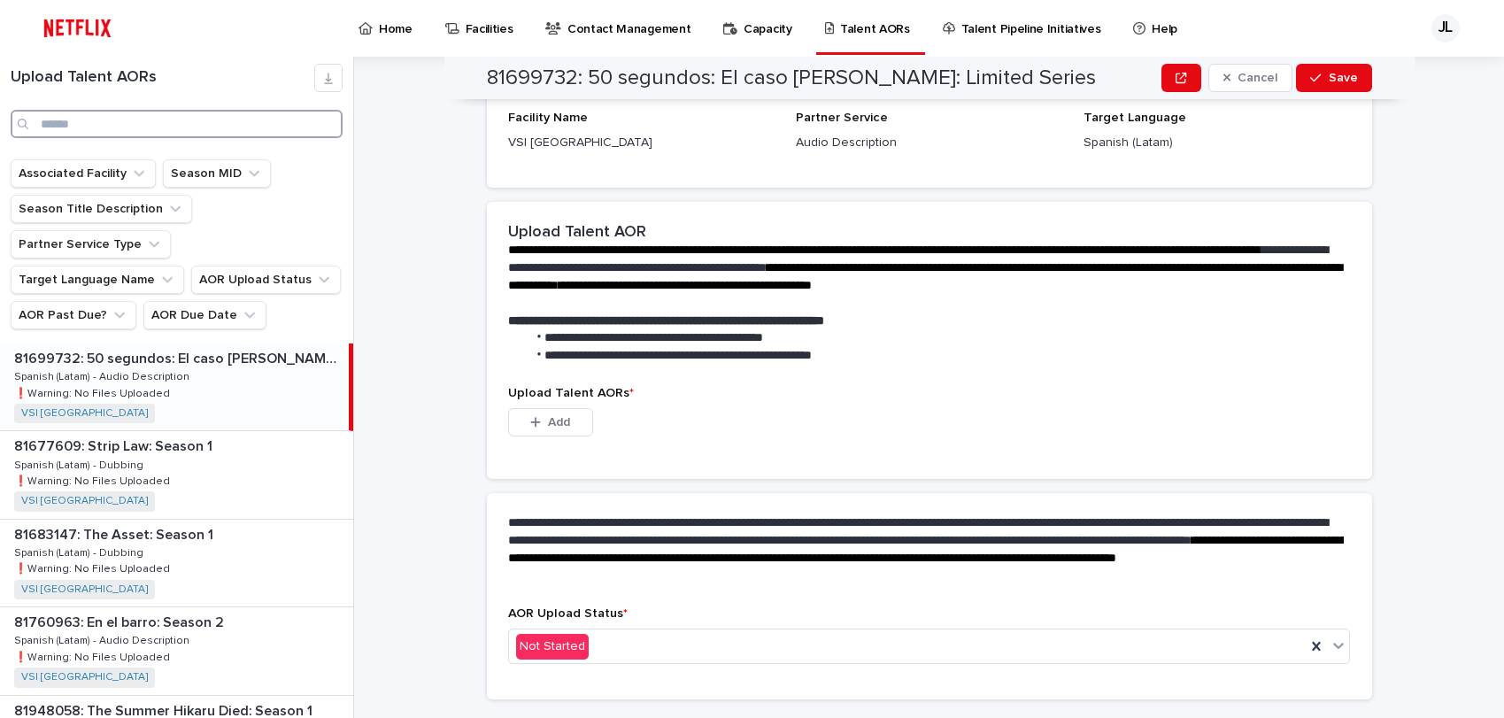
click at [197, 119] on input "Search" at bounding box center [177, 124] width 332 height 28
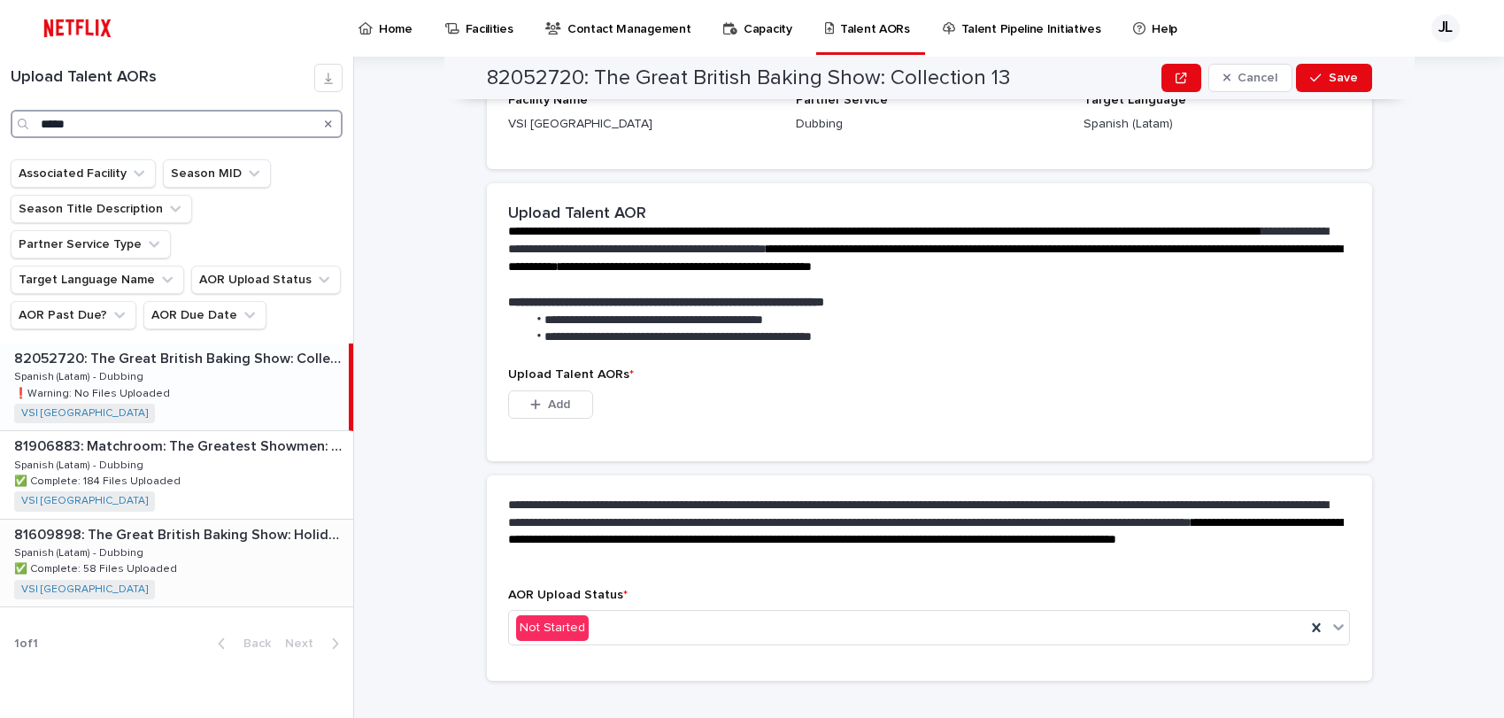
type input "*****"
click at [152, 523] on p "81609898: The Great British Baking Show: Holidays: Season 8" at bounding box center [182, 533] width 336 height 20
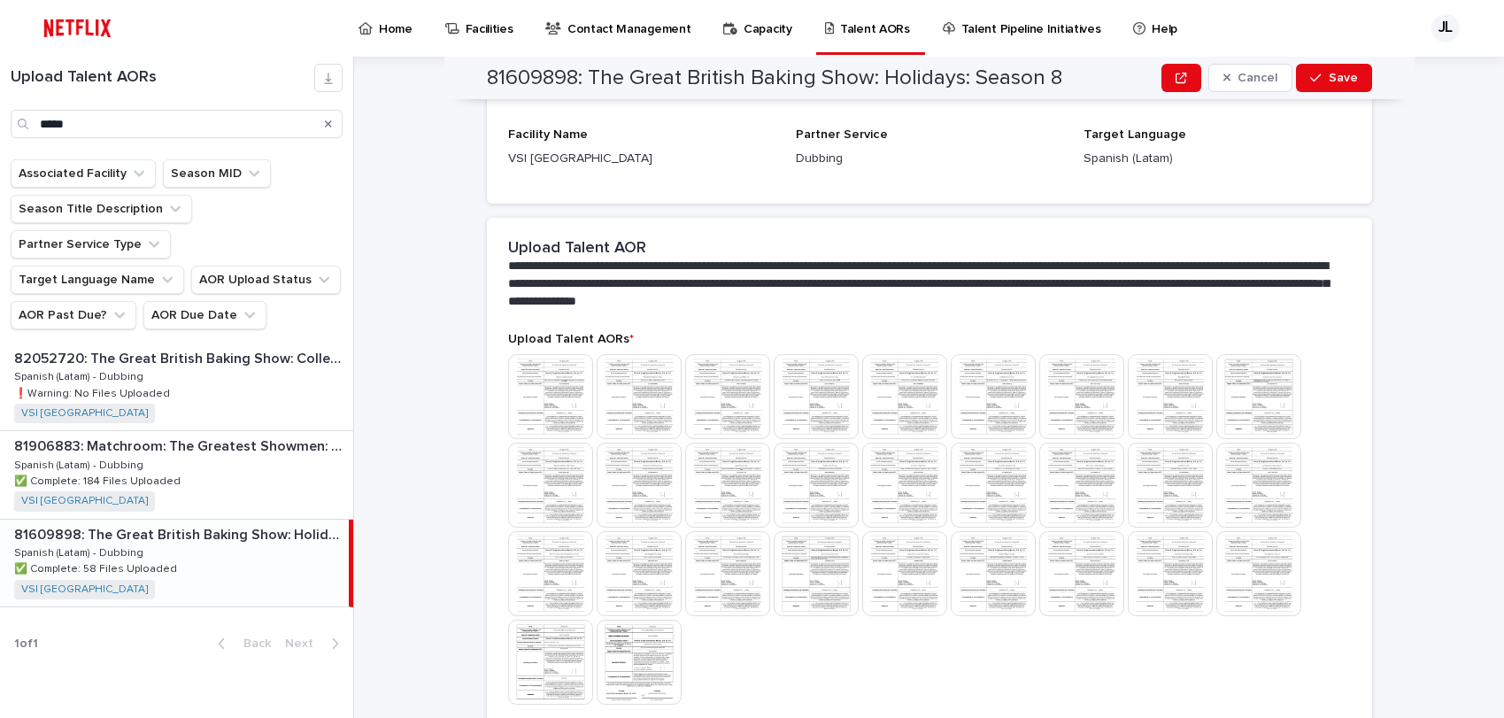
click at [180, 531] on div "81609898: The Great British Baking Show: Holidays: Season 8 81609898: The Great…" at bounding box center [174, 563] width 349 height 87
click at [325, 123] on icon "Search" at bounding box center [328, 124] width 7 height 11
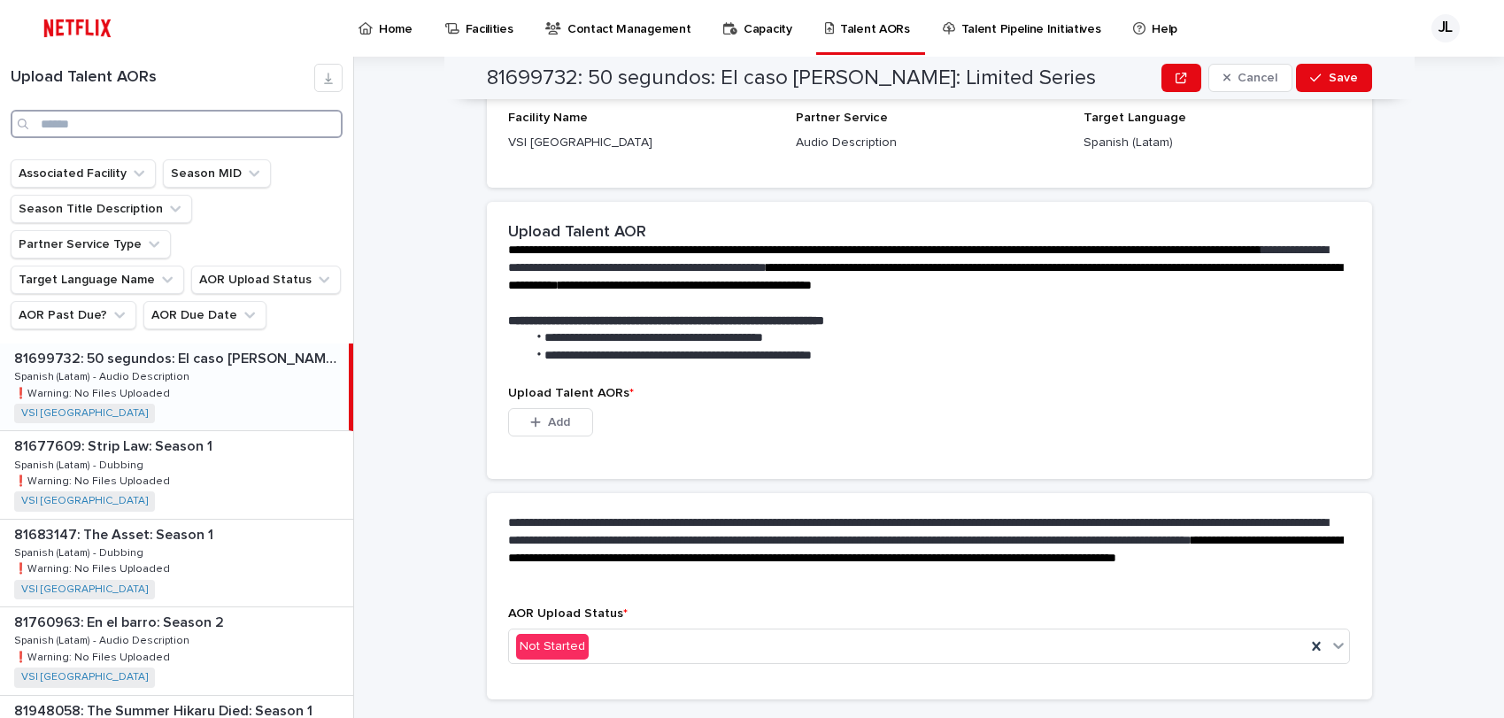
click at [236, 128] on input "Search" at bounding box center [177, 124] width 332 height 28
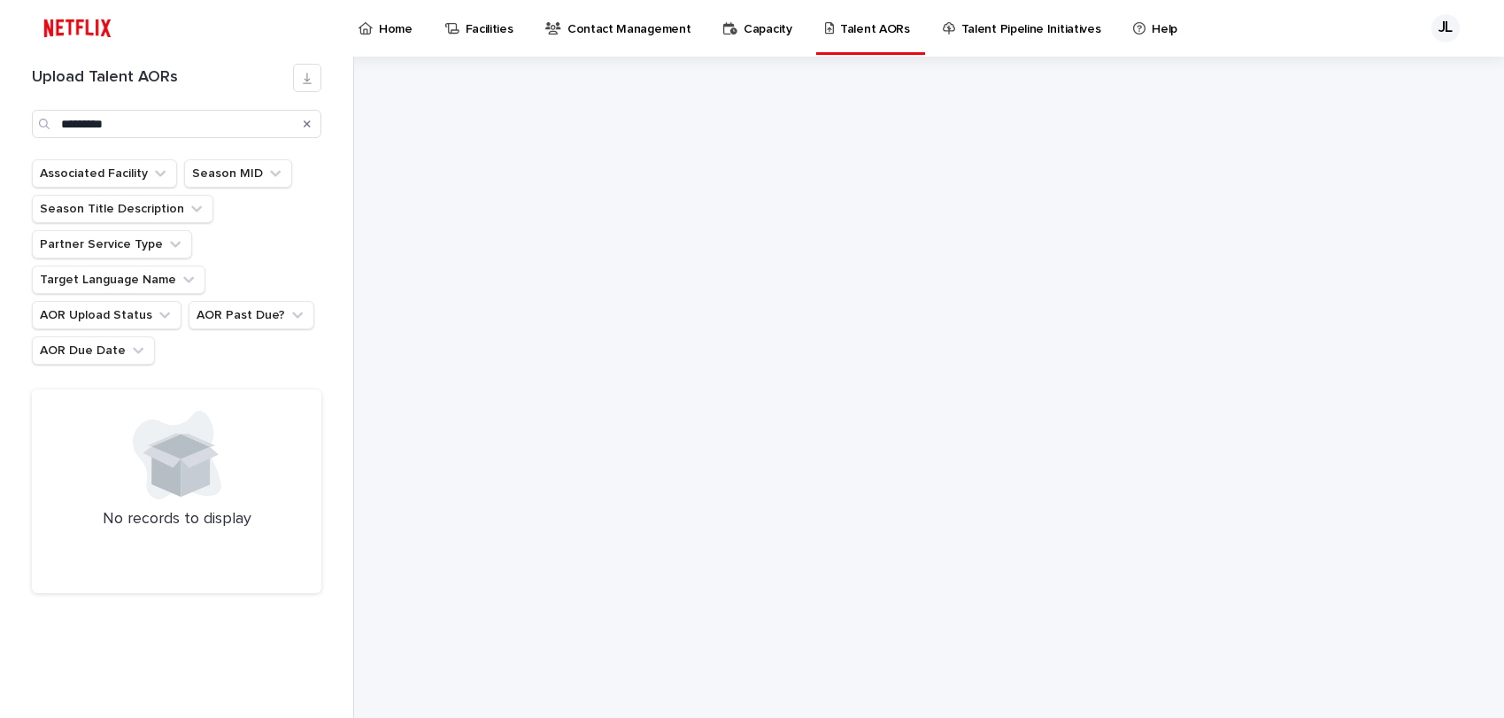
click at [180, 353] on ul "Associated Facility Season MID Season Title Description Partner Service Type Ta…" at bounding box center [176, 262] width 297 height 213
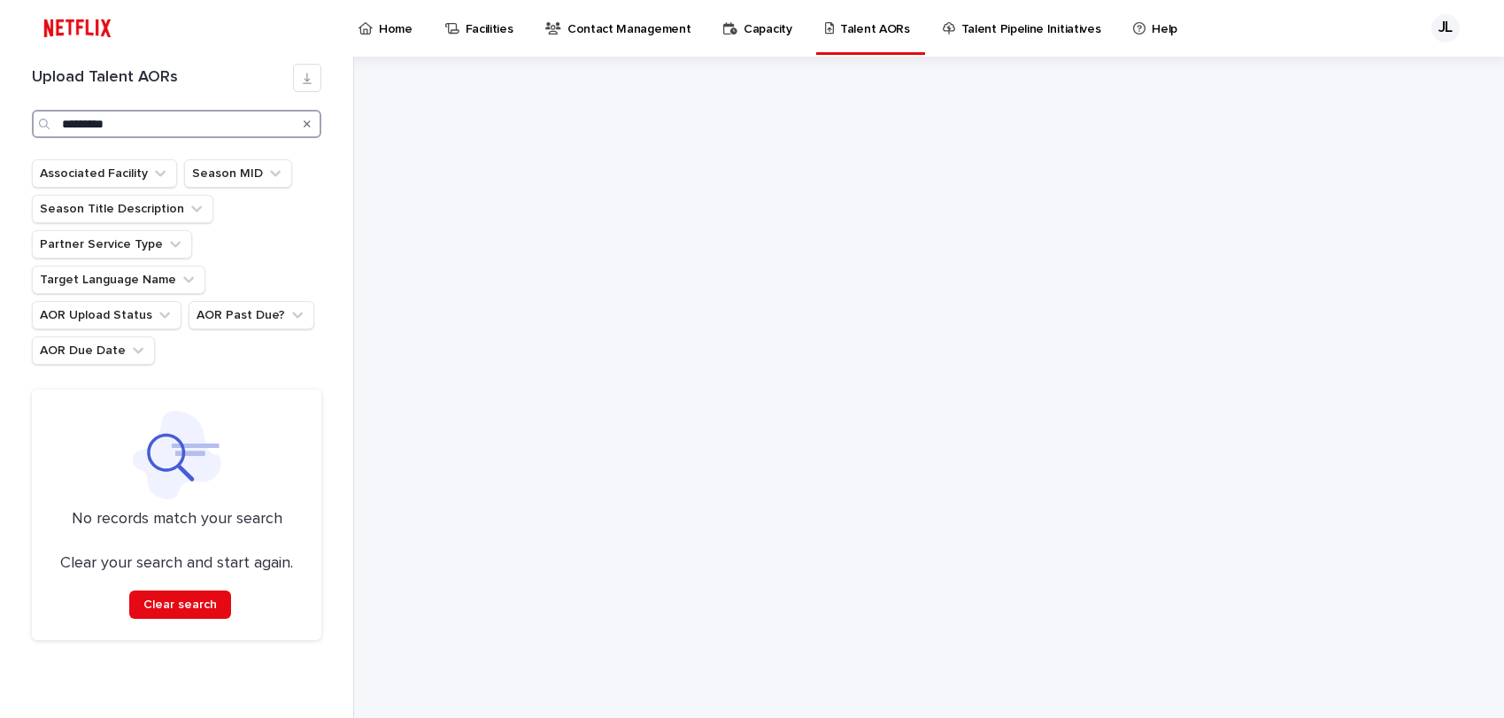
click at [182, 126] on input "*********" at bounding box center [177, 124] width 290 height 28
drag, startPoint x: 173, startPoint y: 126, endPoint x: 89, endPoint y: 122, distance: 84.2
click at [89, 122] on input "**********" at bounding box center [177, 124] width 290 height 28
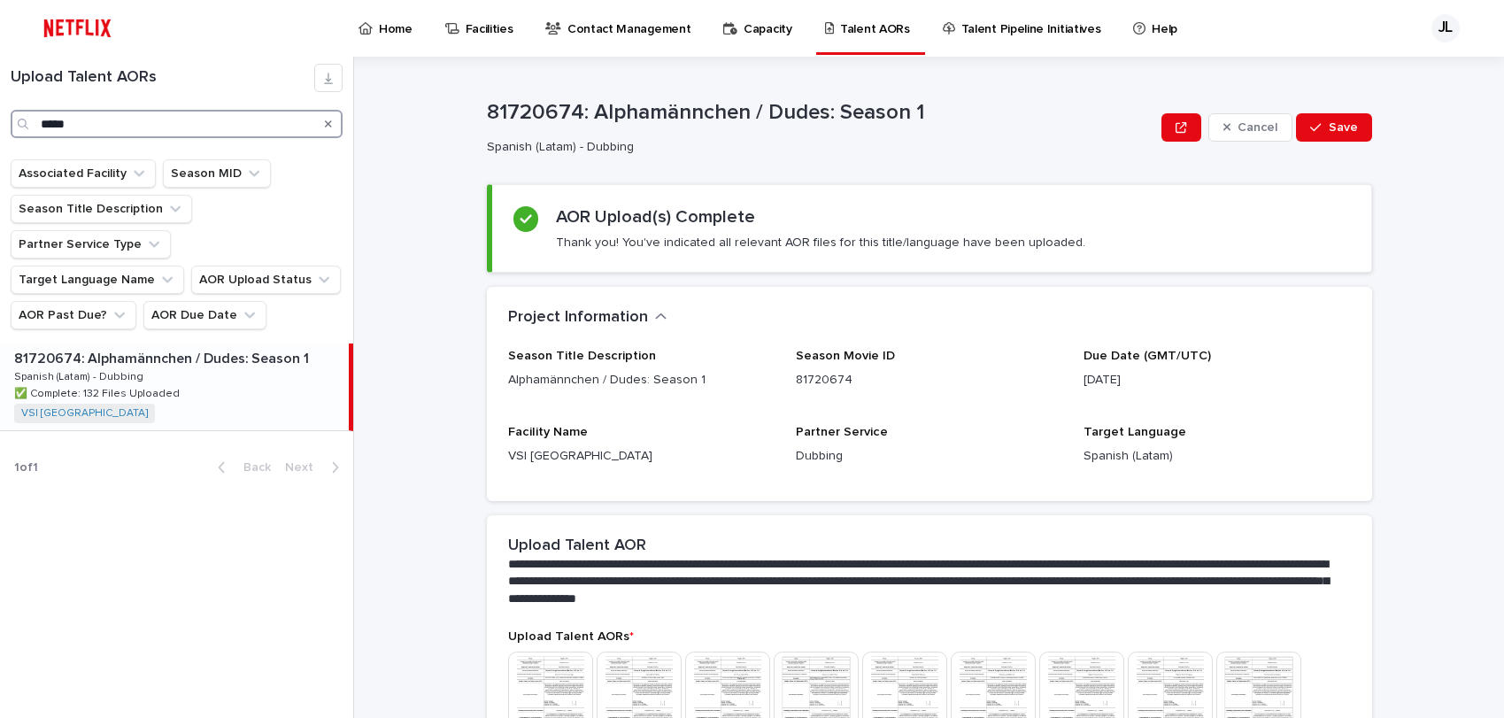
type input "*****"
click at [117, 367] on p "Spanish (Latam) - Dubbing" at bounding box center [80, 375] width 133 height 16
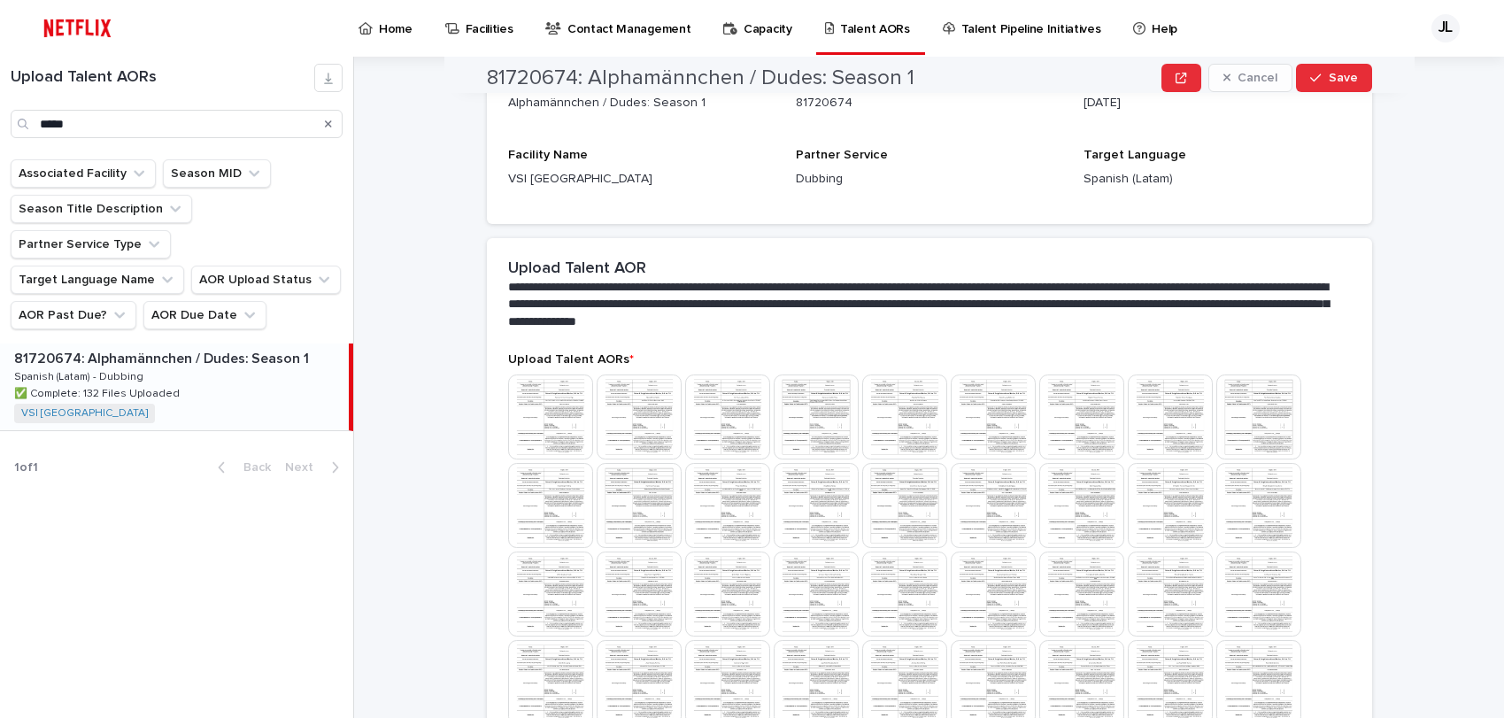
scroll to position [318, 0]
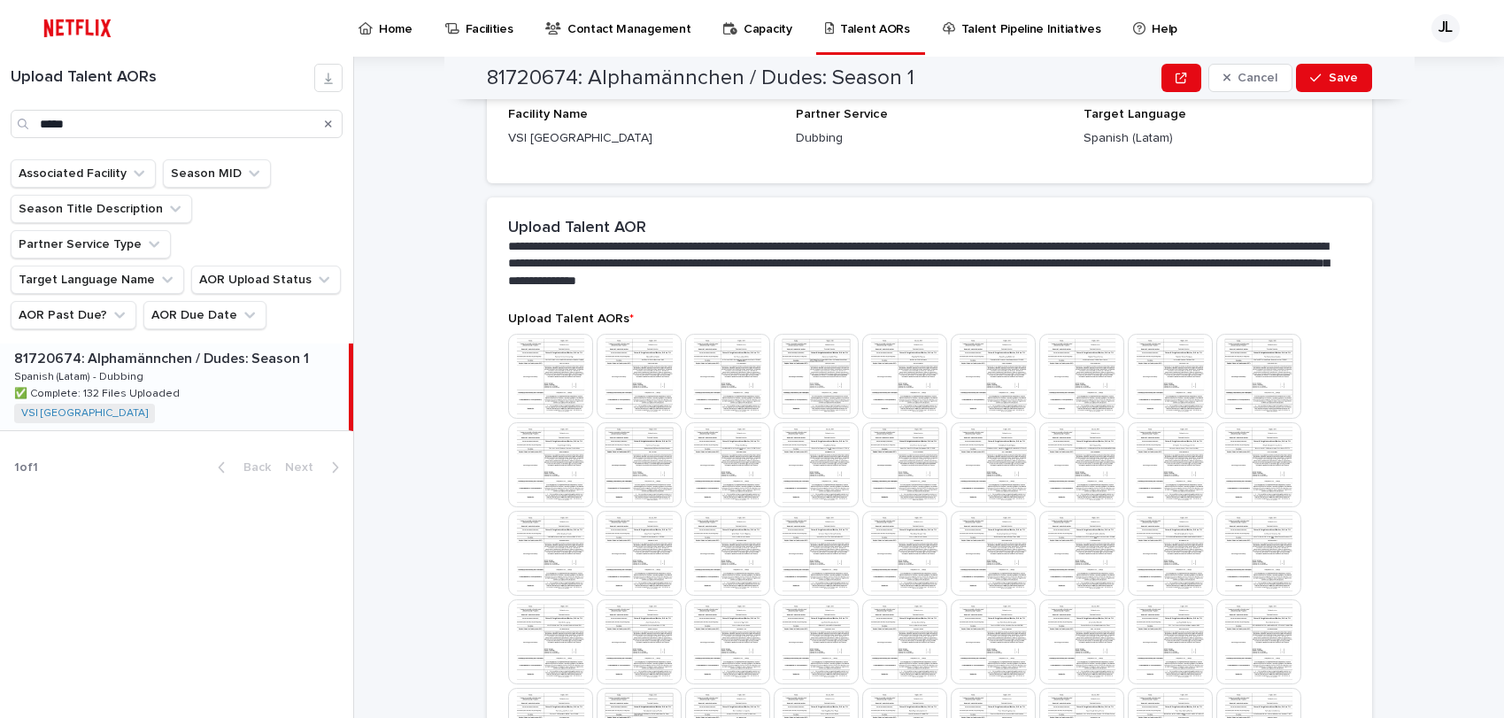
click at [1007, 545] on img at bounding box center [993, 553] width 85 height 85
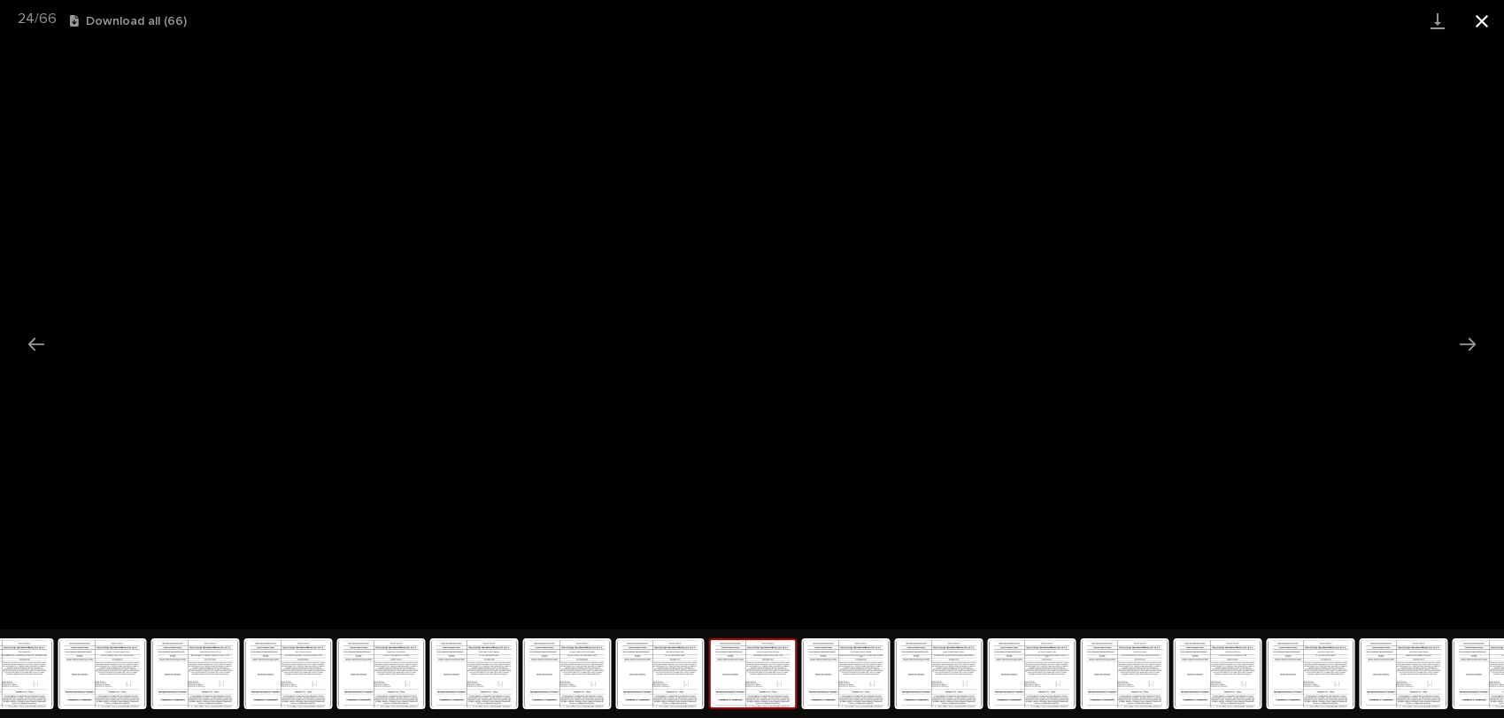
click at [1486, 27] on button "Close gallery" at bounding box center [1482, 21] width 44 height 42
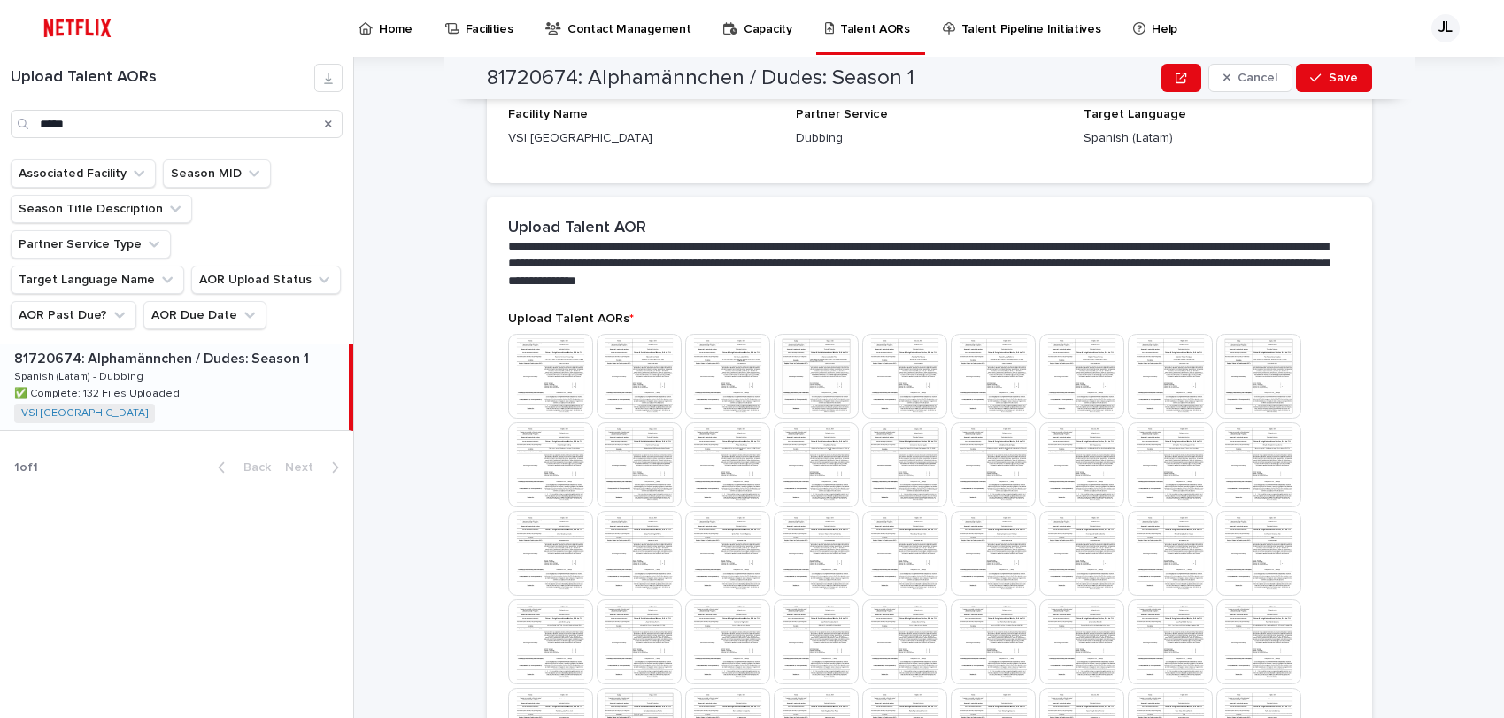
click at [334, 120] on div "Search" at bounding box center [328, 124] width 28 height 28
click at [328, 120] on icon "Search" at bounding box center [328, 124] width 7 height 11
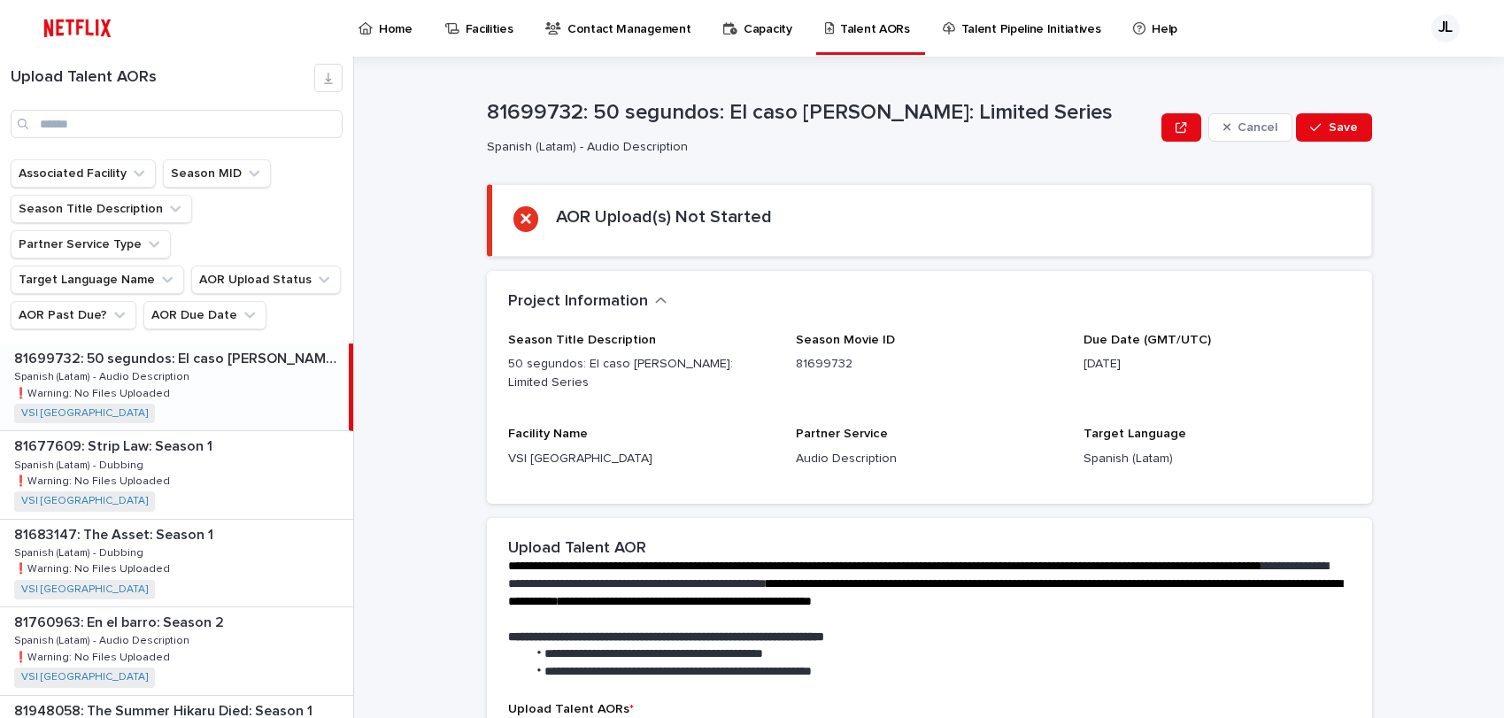
click at [1445, 34] on div "JL" at bounding box center [1446, 28] width 28 height 28
click at [1419, 69] on p "Log Out" at bounding box center [1429, 75] width 112 height 30
